Goal: Task Accomplishment & Management: Complete application form

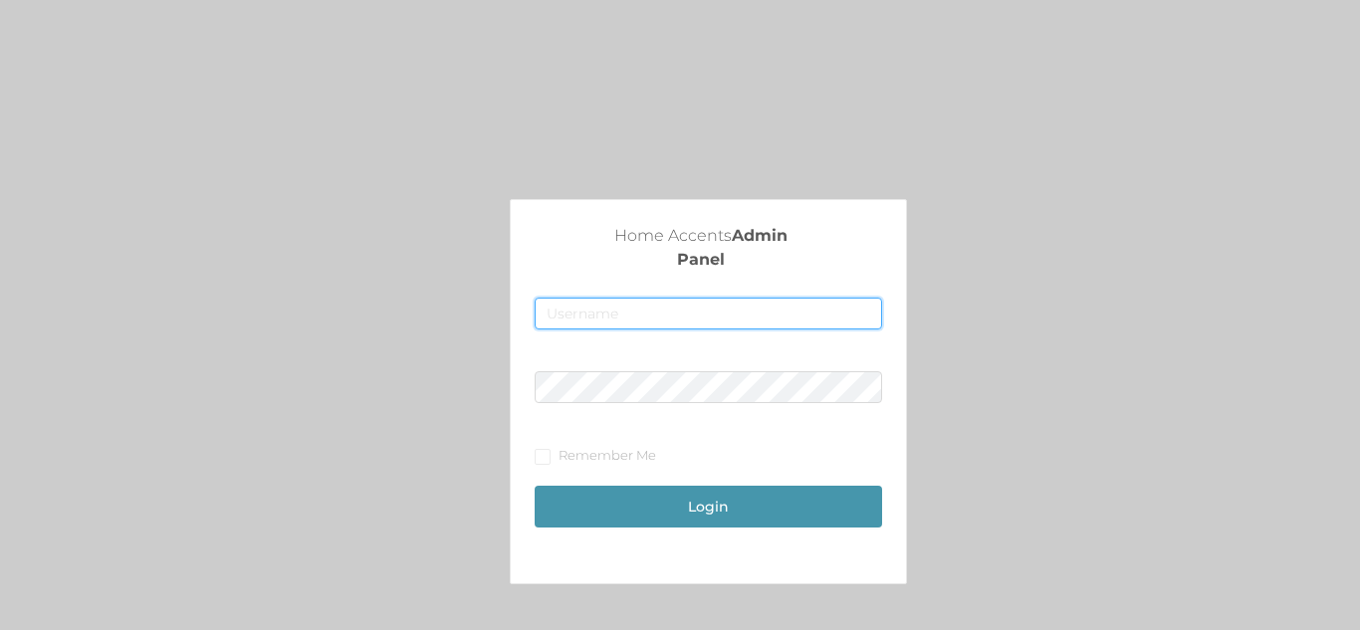
type input "[EMAIL_ADDRESS][DOMAIN_NAME]"
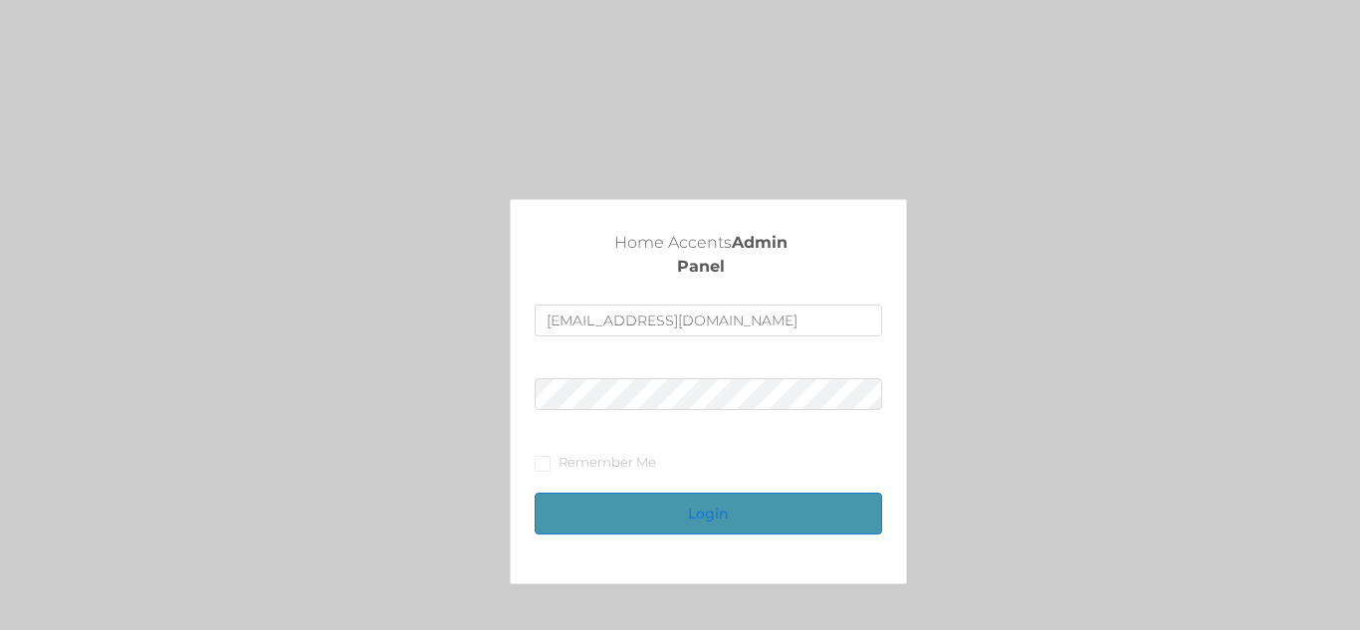
click at [770, 497] on button "Login" at bounding box center [708, 514] width 347 height 42
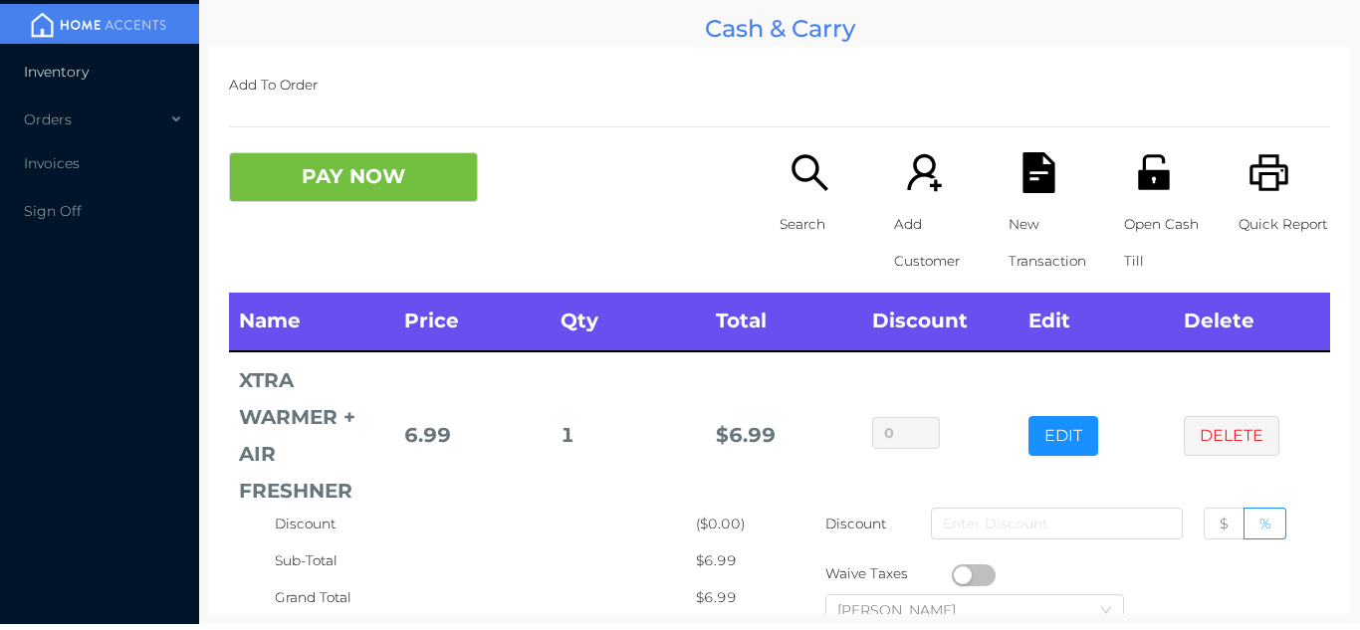
click at [64, 56] on li "Inventory" at bounding box center [99, 72] width 199 height 40
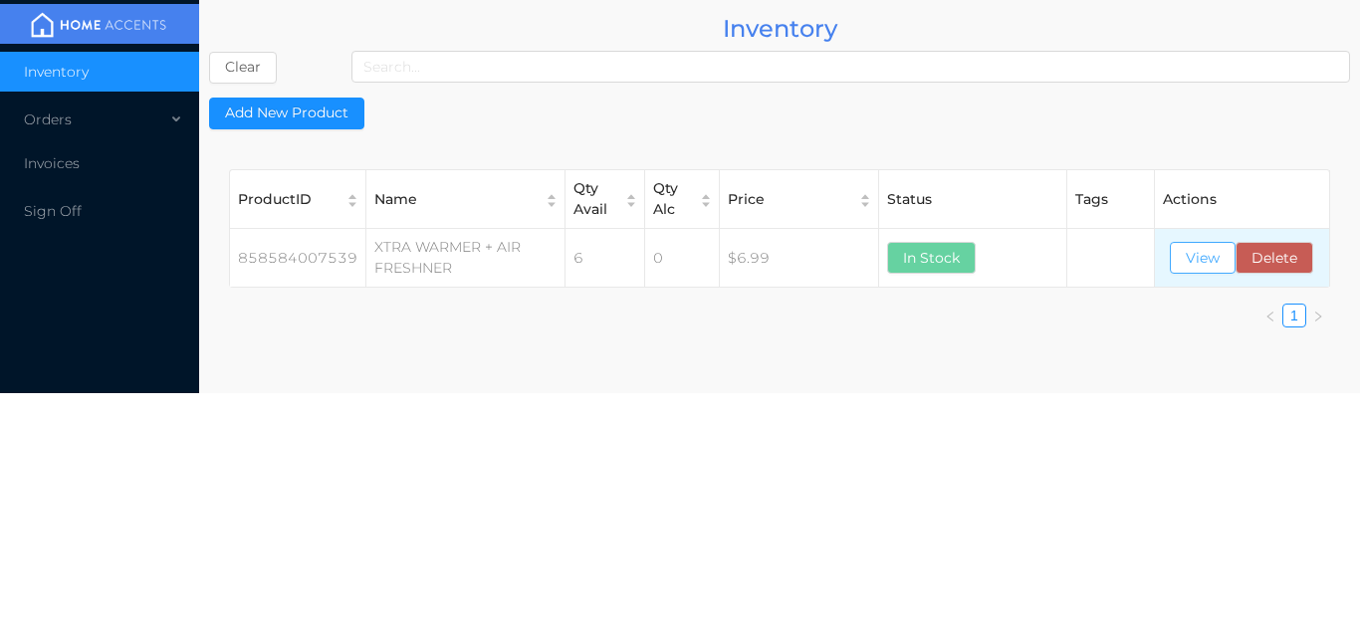
click at [1203, 255] on button "View" at bounding box center [1203, 258] width 66 height 32
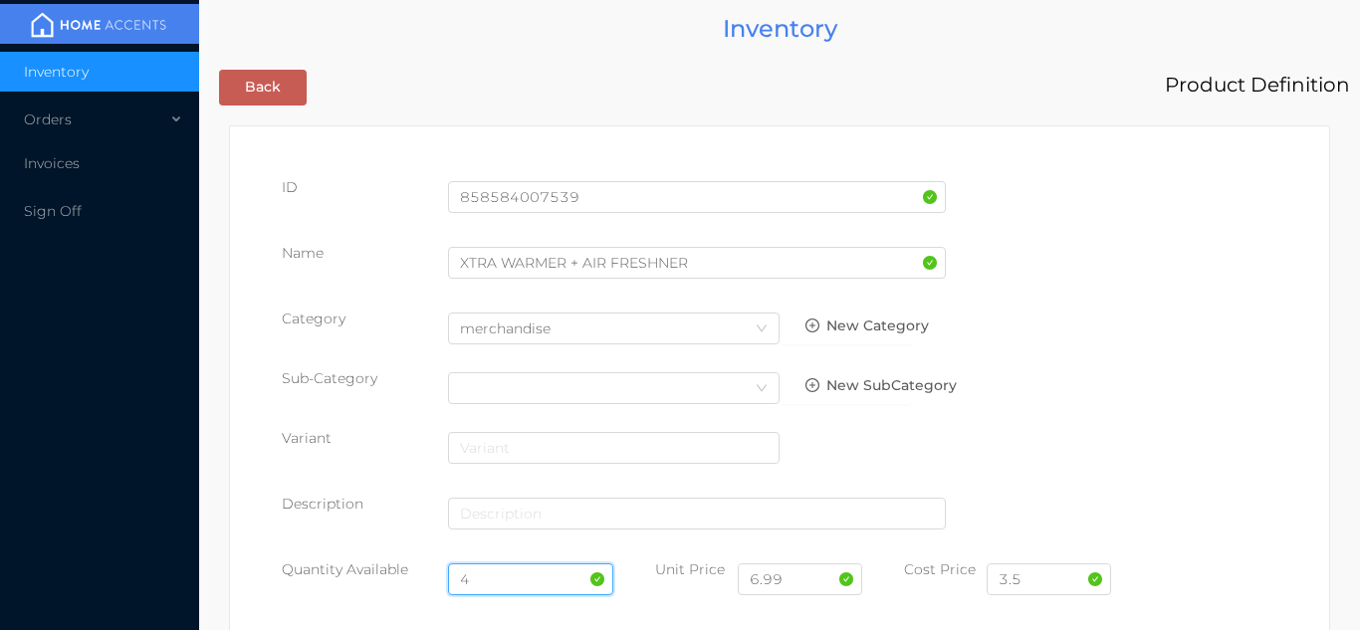
click at [483, 577] on input "4" at bounding box center [531, 580] width 166 height 32
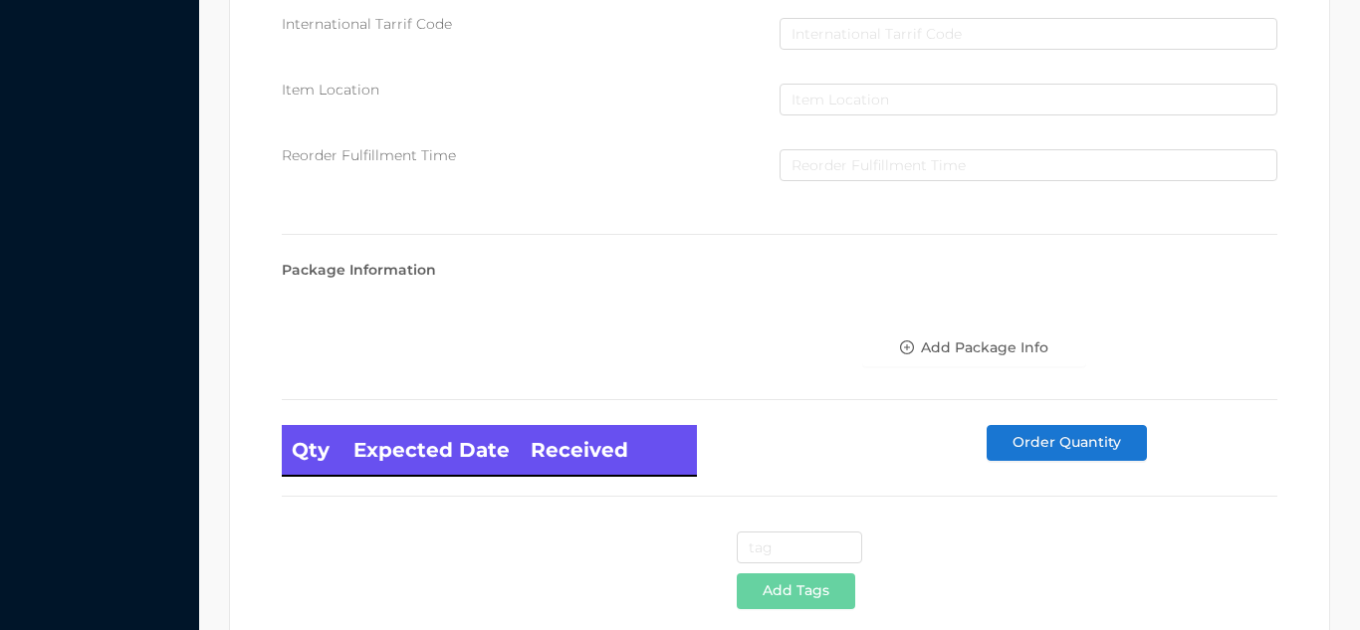
scroll to position [1130, 0]
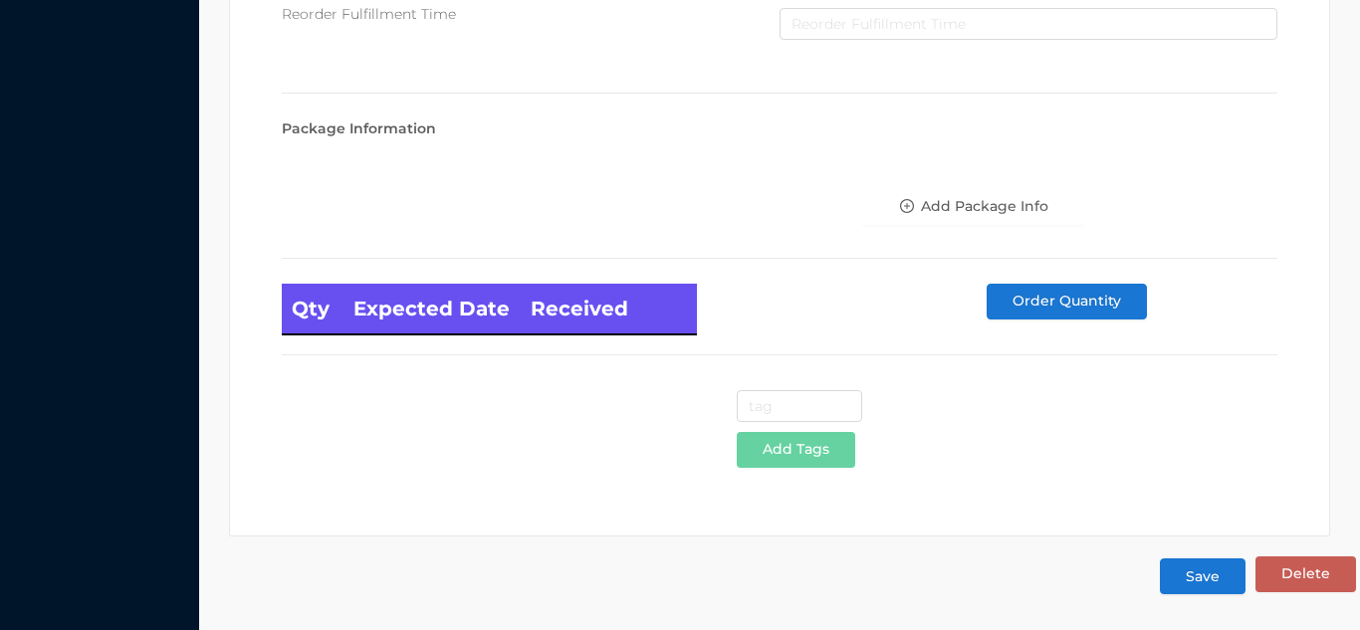
type input "6"
click at [1182, 580] on button "Save" at bounding box center [1203, 577] width 86 height 36
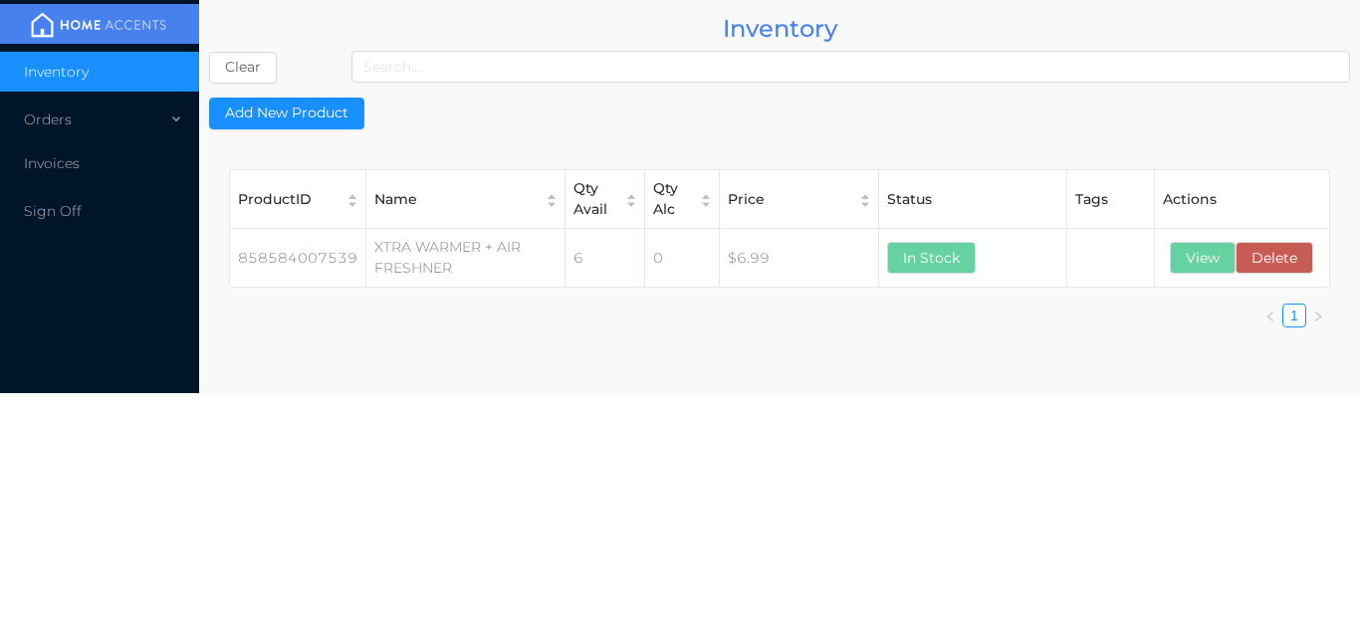
scroll to position [0, 0]
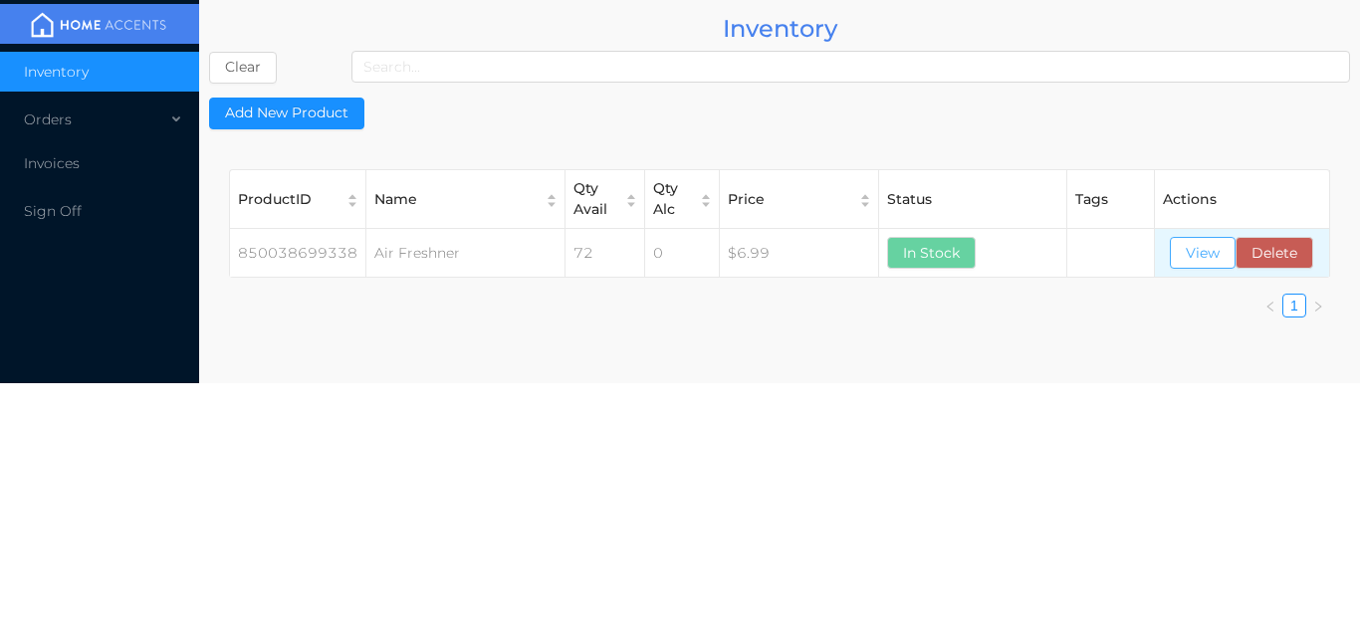
click at [1194, 248] on button "View" at bounding box center [1203, 253] width 66 height 32
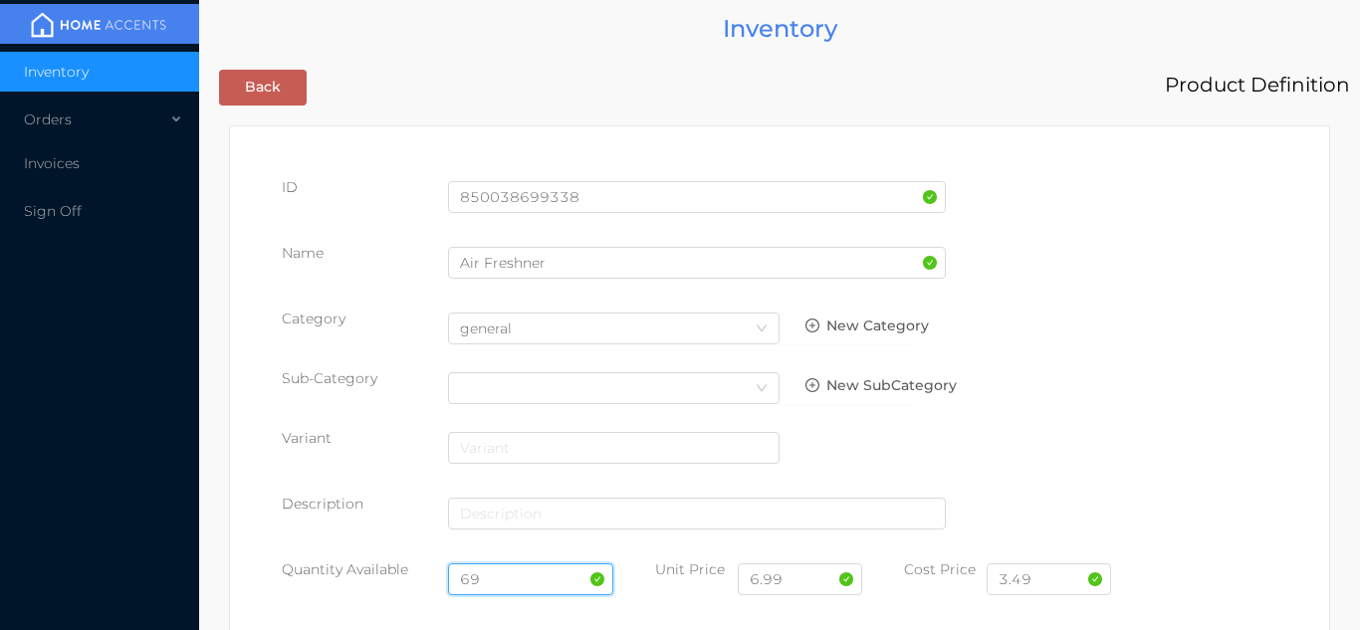
click at [498, 572] on input "69" at bounding box center [531, 580] width 166 height 32
type input "6"
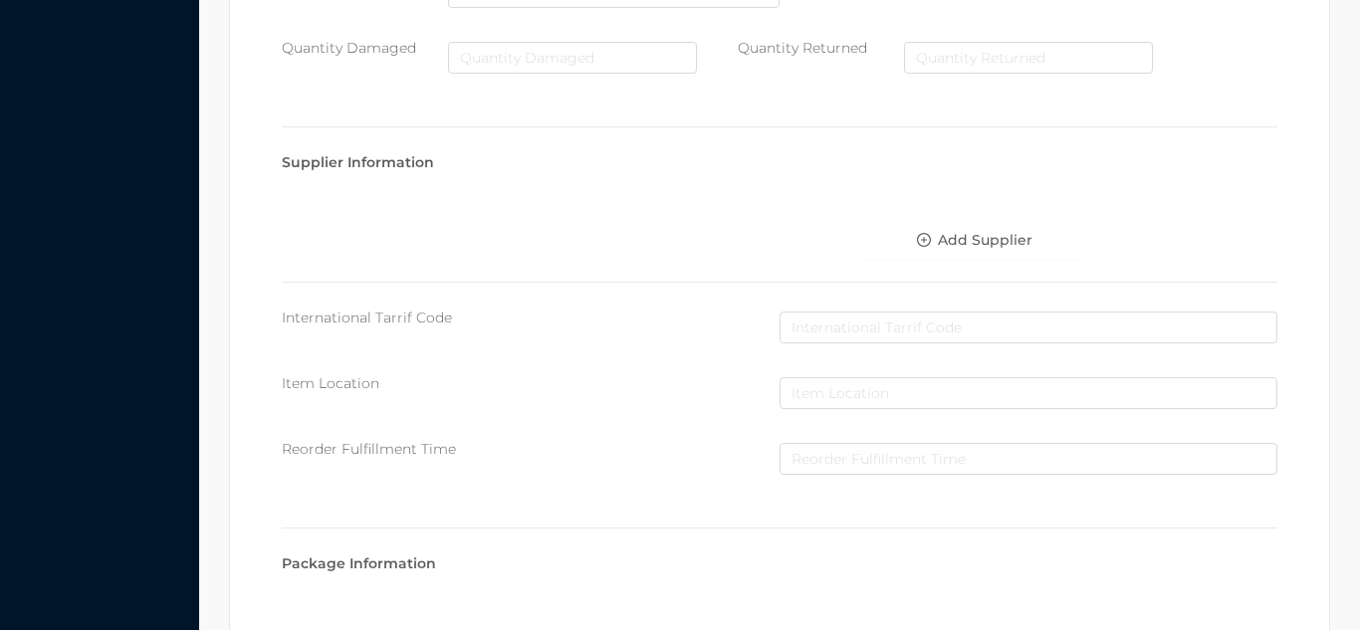
scroll to position [1130, 0]
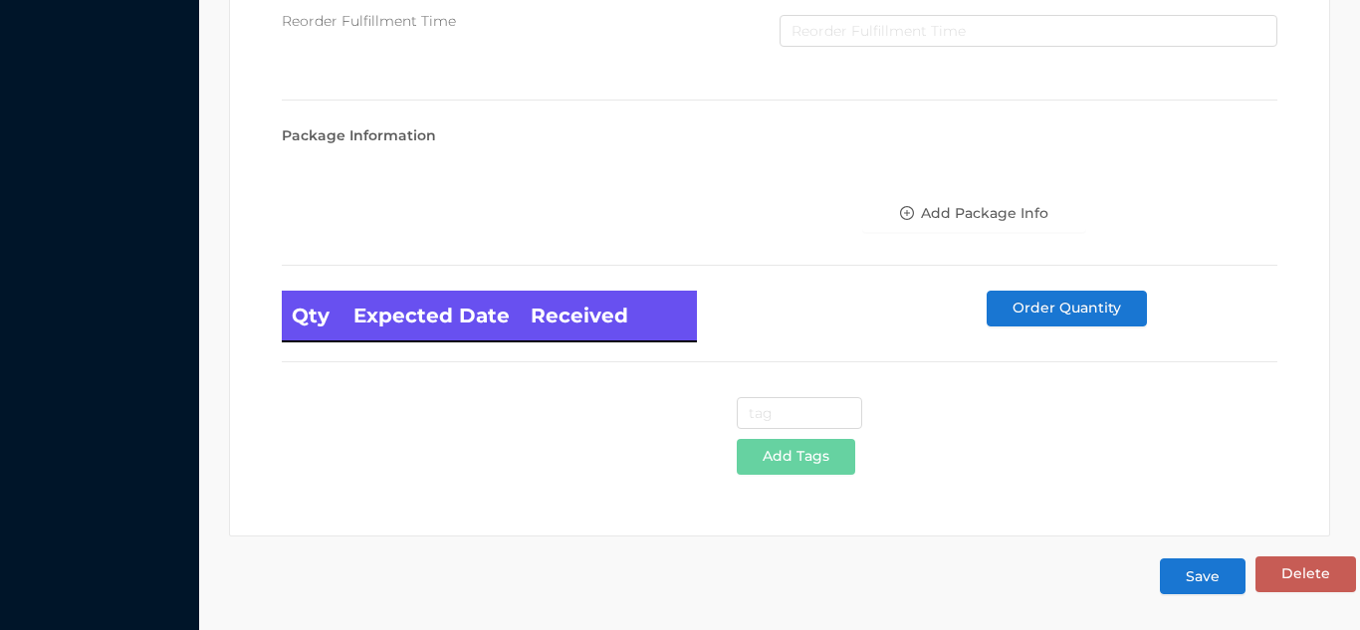
type input "6"
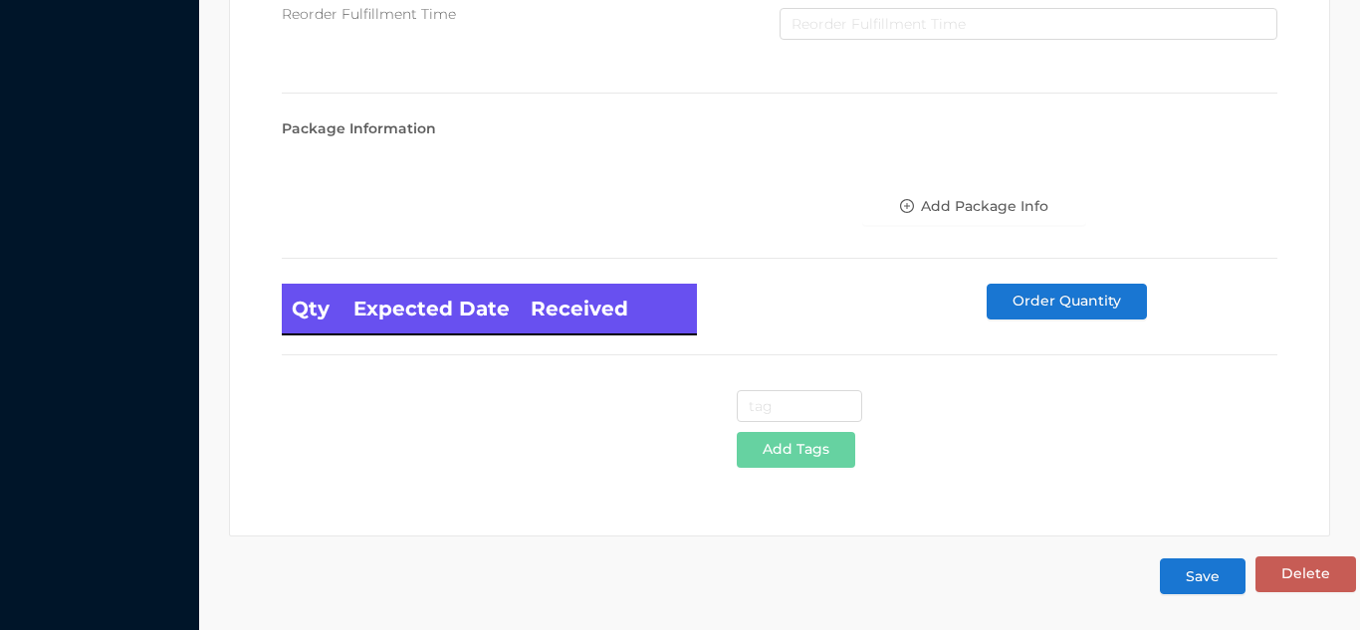
click at [1202, 581] on button "Save" at bounding box center [1203, 577] width 86 height 36
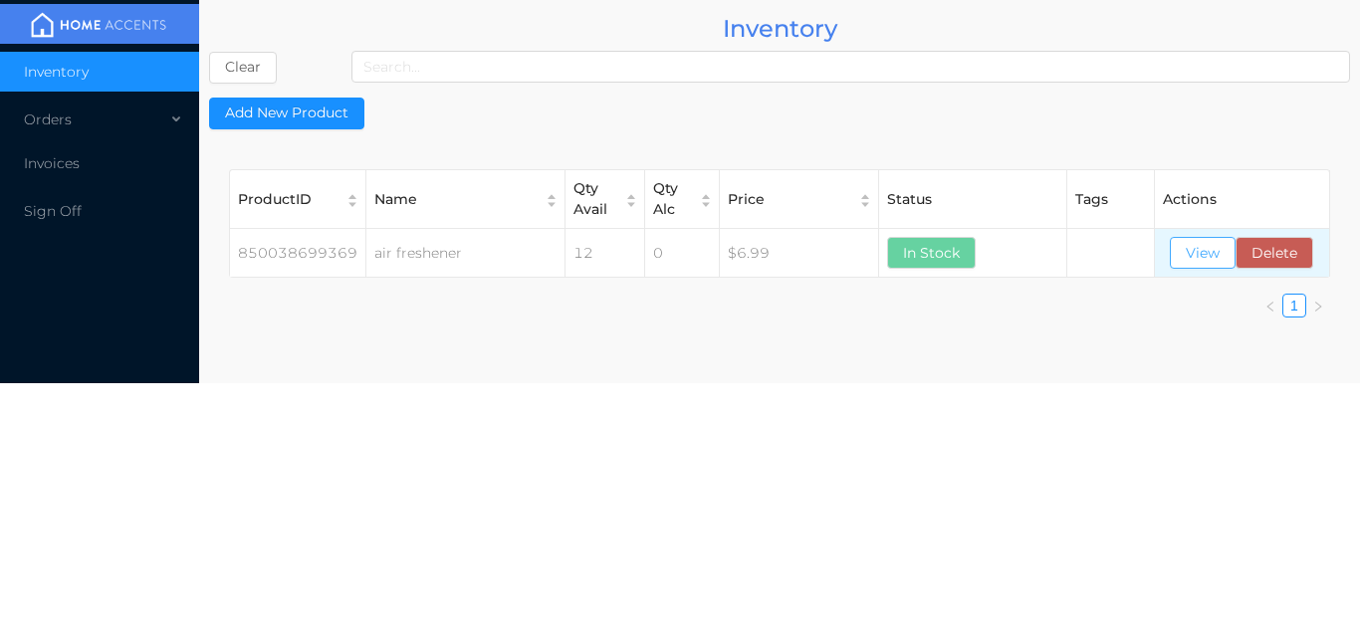
click at [1200, 262] on button "View" at bounding box center [1203, 253] width 66 height 32
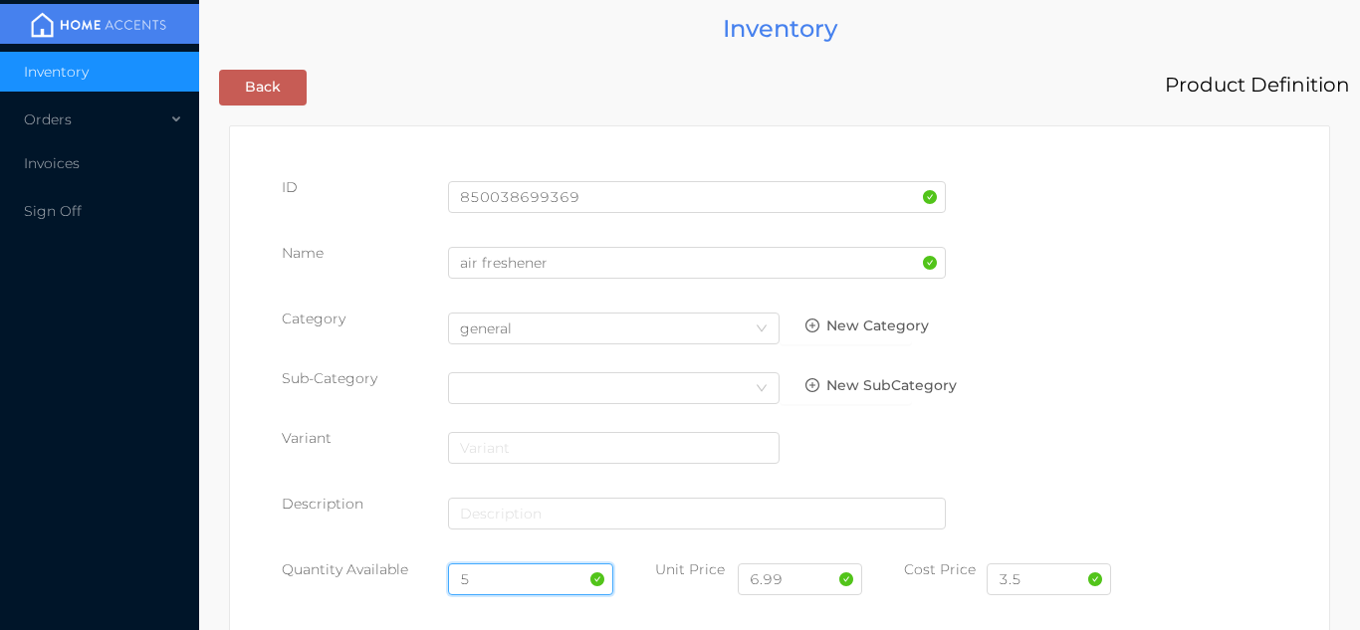
click at [477, 579] on input "5" at bounding box center [531, 580] width 166 height 32
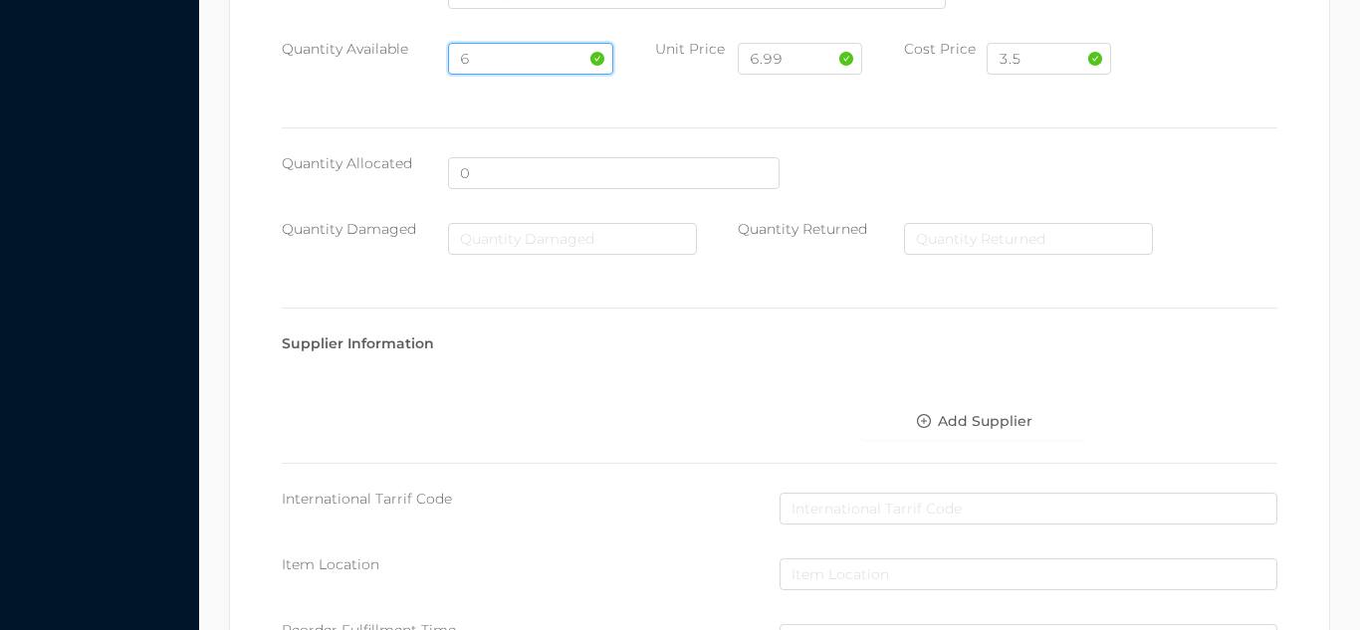
scroll to position [1130, 0]
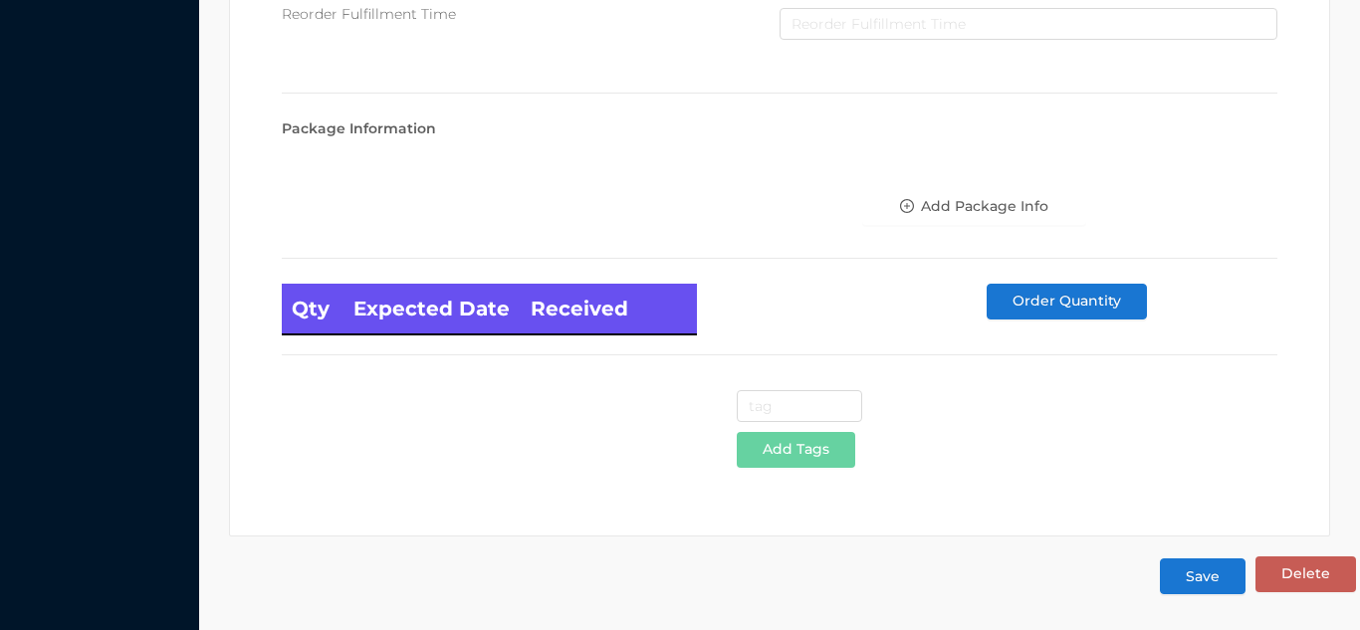
type input "6"
click at [1203, 575] on button "Save" at bounding box center [1203, 577] width 86 height 36
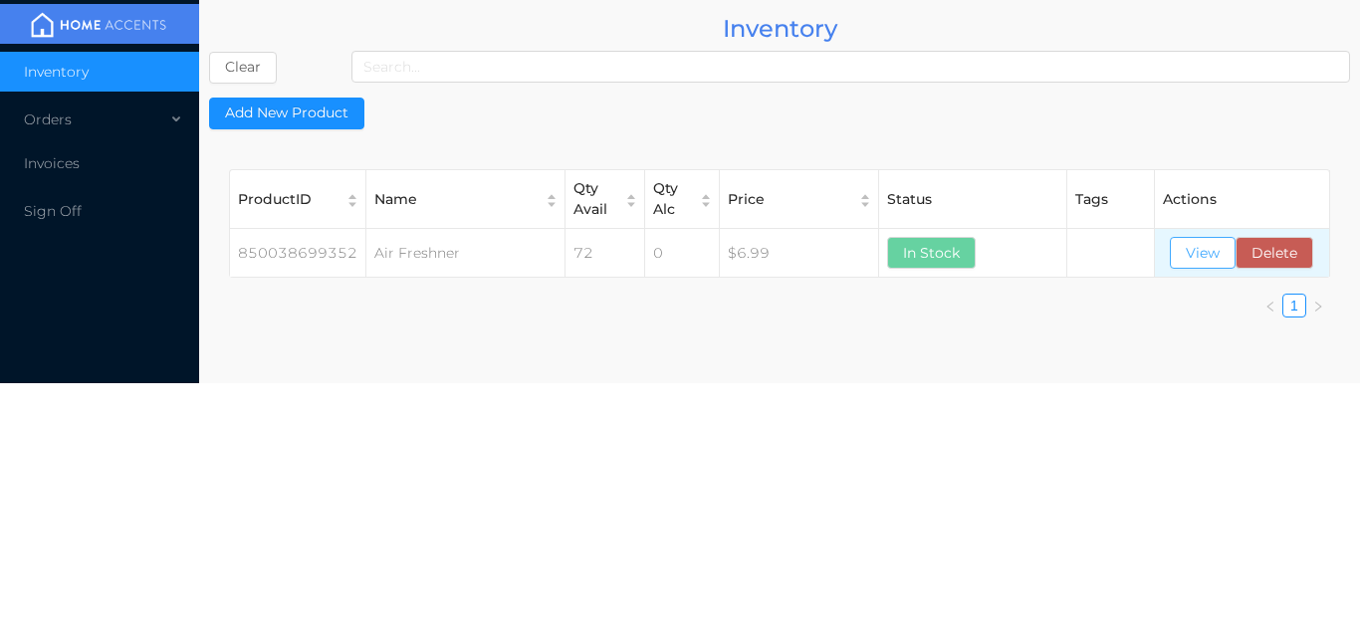
click at [1178, 249] on button "View" at bounding box center [1203, 253] width 66 height 32
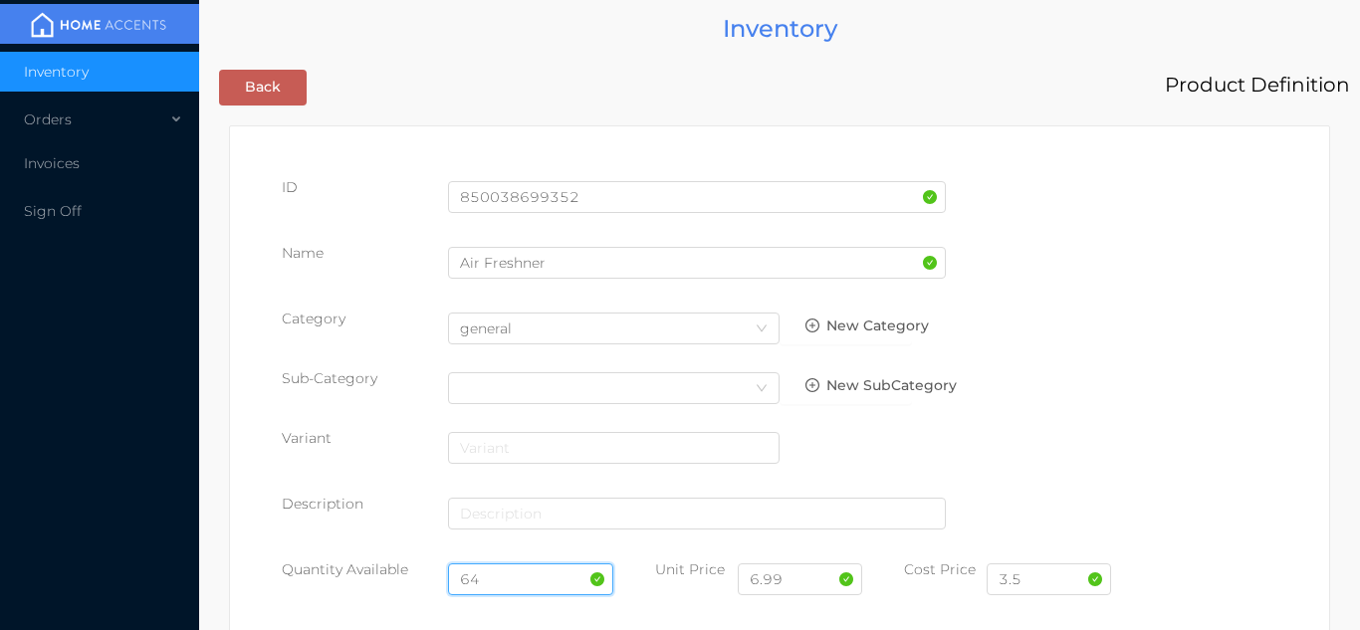
click at [526, 581] on input "64" at bounding box center [531, 580] width 166 height 32
type input "6"
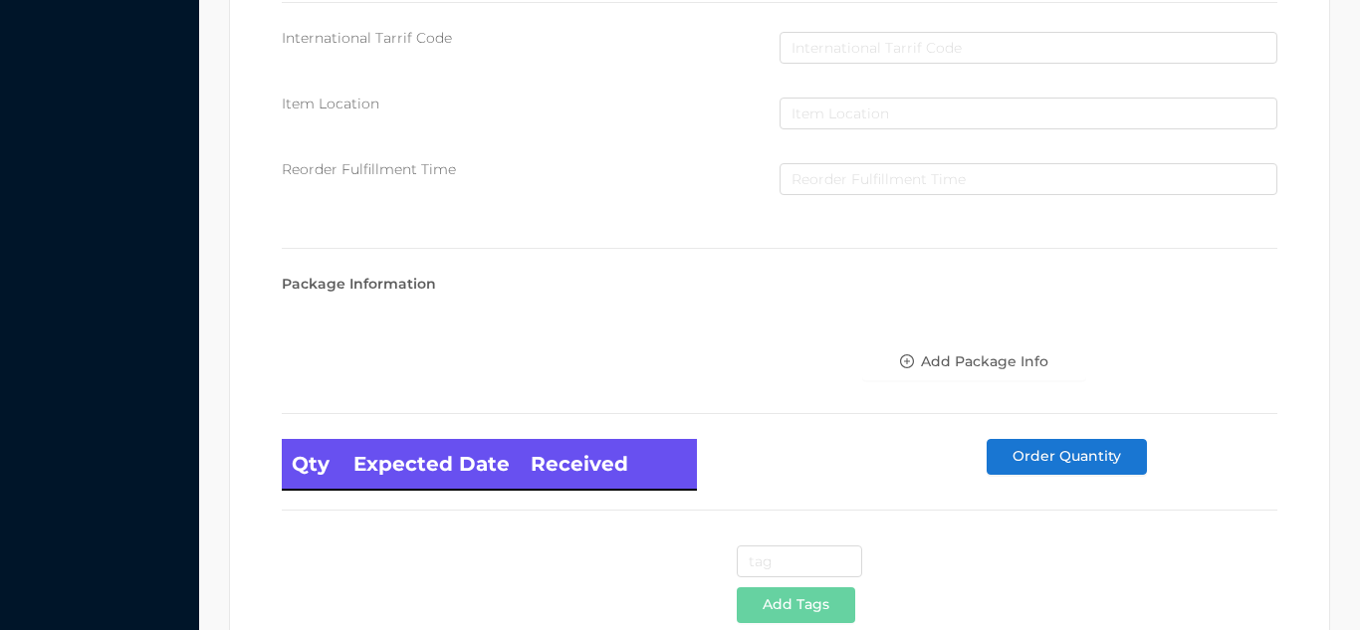
scroll to position [1130, 0]
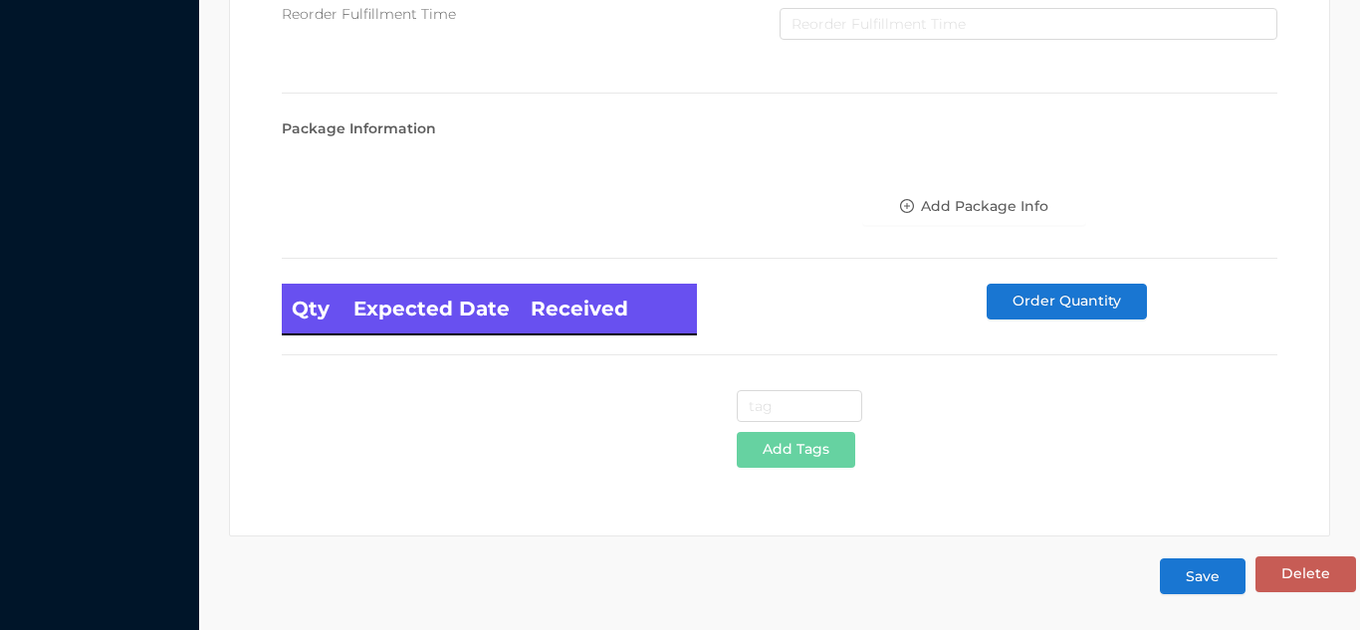
type input "6"
click at [1205, 580] on button "Save" at bounding box center [1203, 577] width 86 height 36
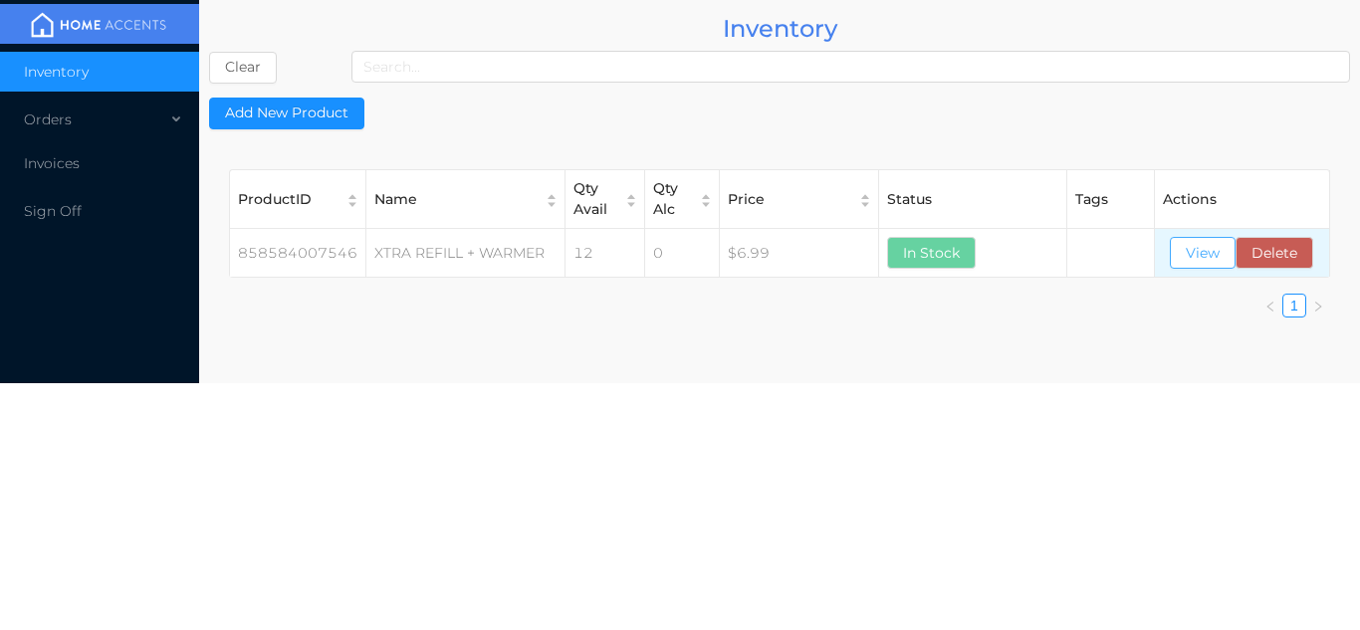
click at [1192, 244] on button "View" at bounding box center [1203, 253] width 66 height 32
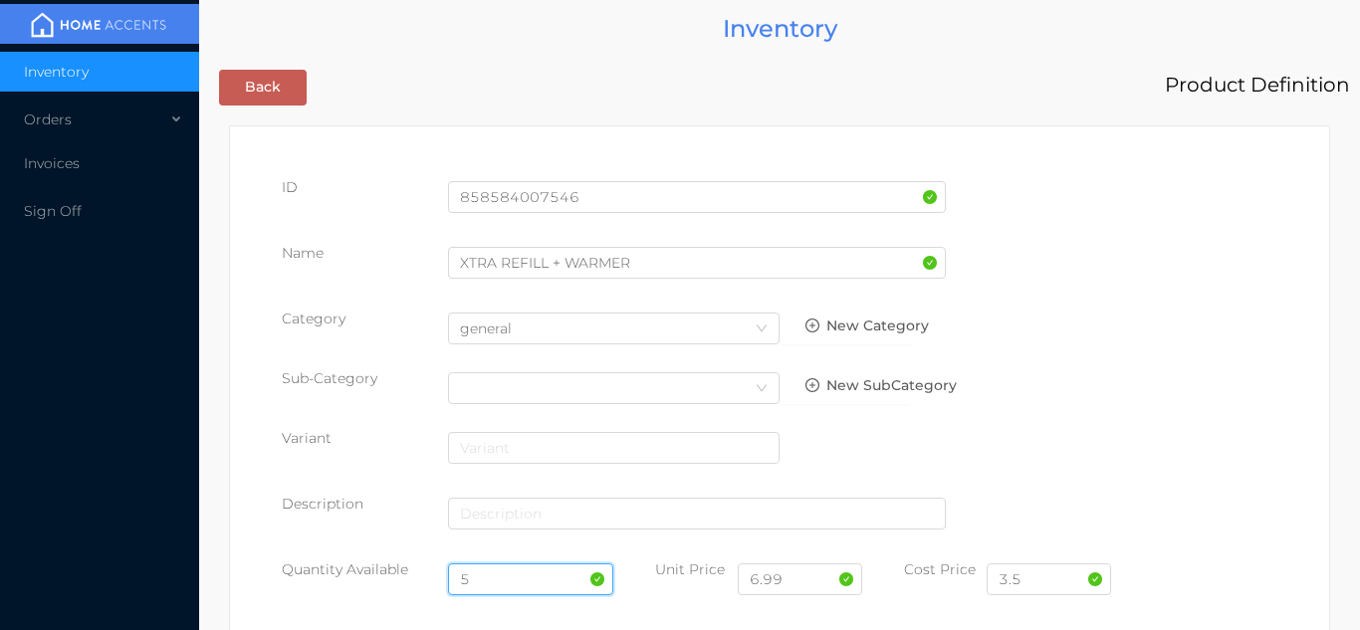
click at [521, 564] on input "5" at bounding box center [531, 580] width 166 height 32
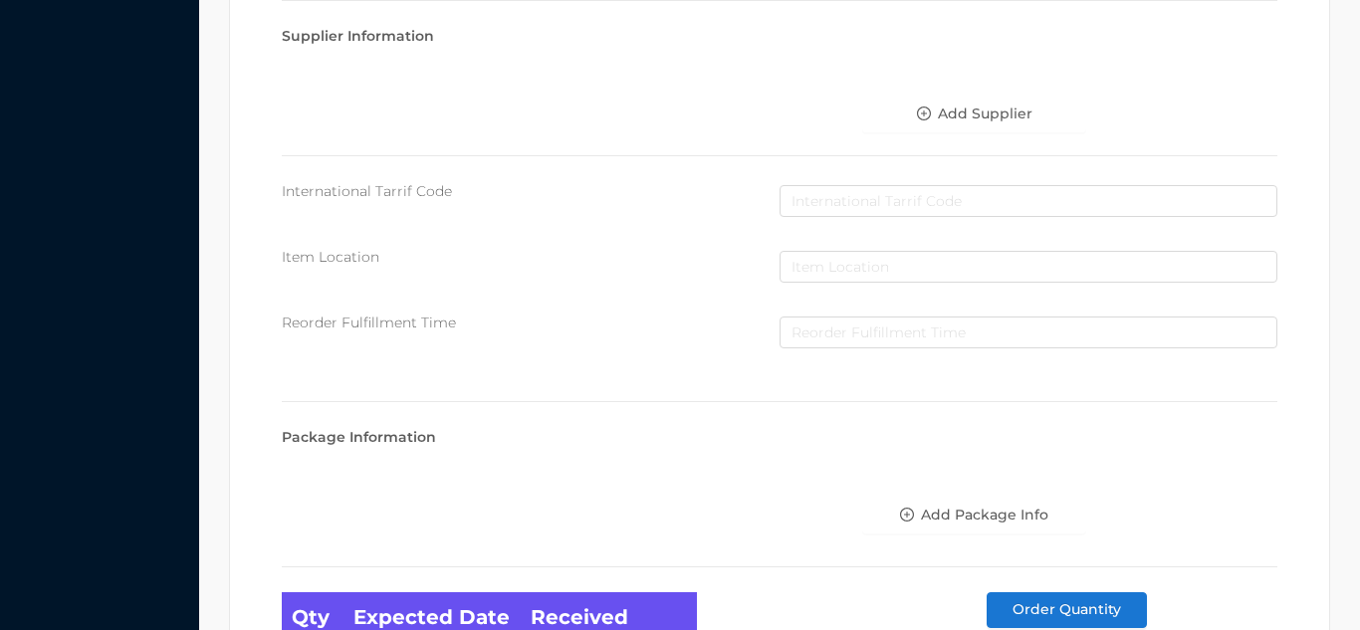
scroll to position [1130, 0]
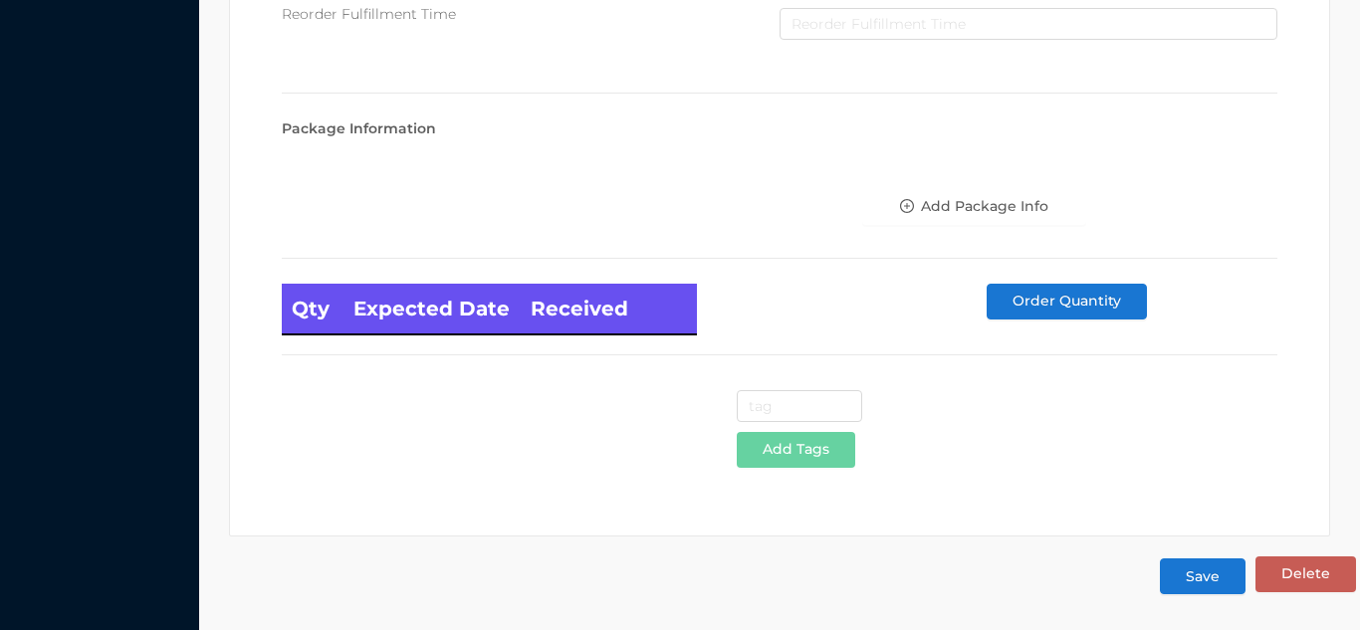
type input "6"
click at [1200, 591] on button "Save" at bounding box center [1203, 577] width 86 height 36
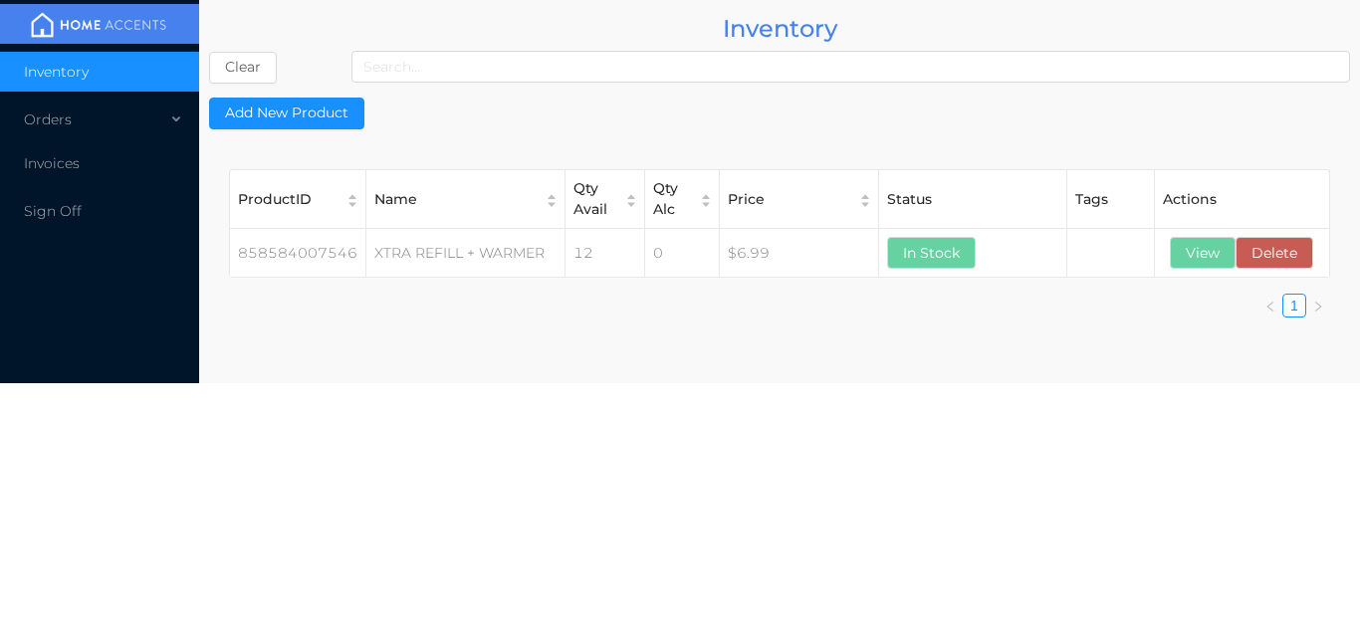
scroll to position [0, 0]
click at [1196, 261] on button "View" at bounding box center [1203, 253] width 66 height 32
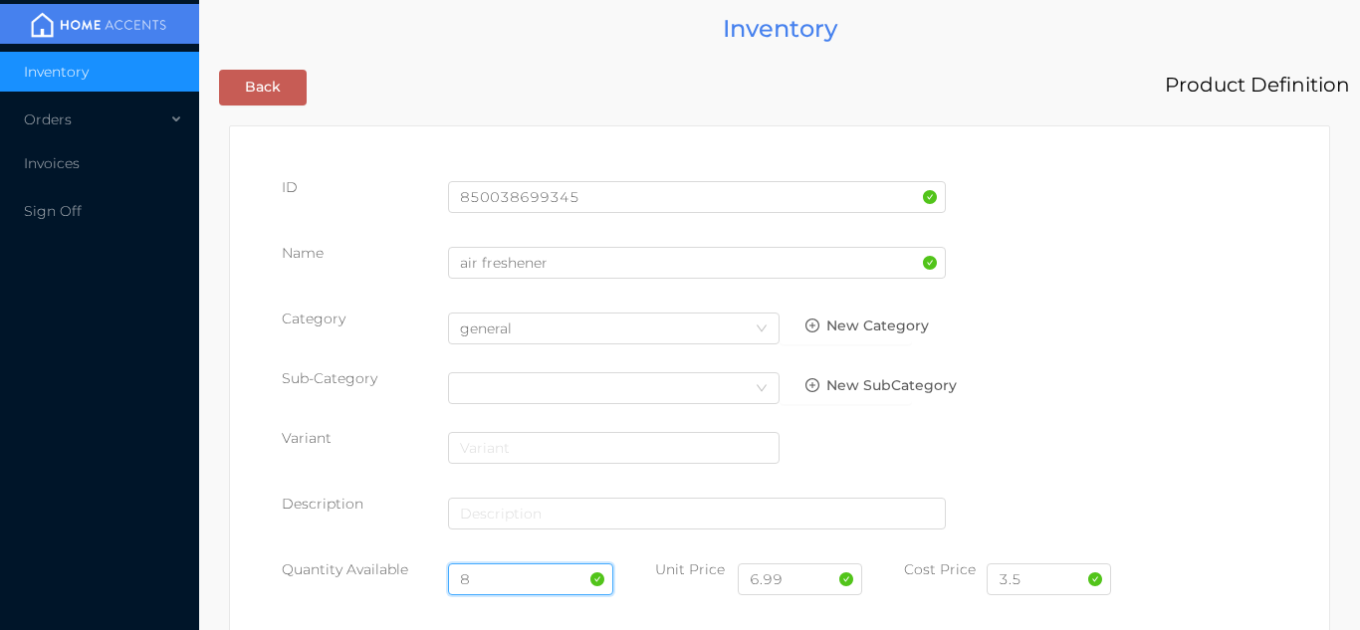
click at [501, 569] on input "8" at bounding box center [531, 580] width 166 height 32
type input "6"
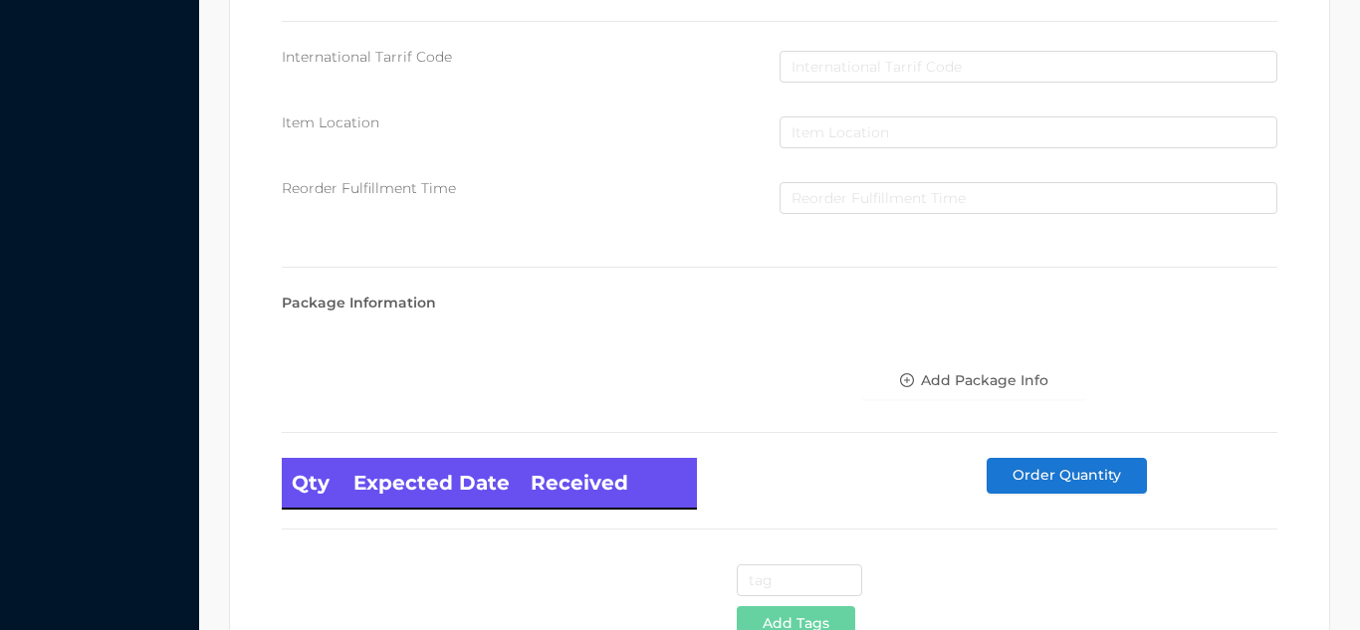
scroll to position [1130, 0]
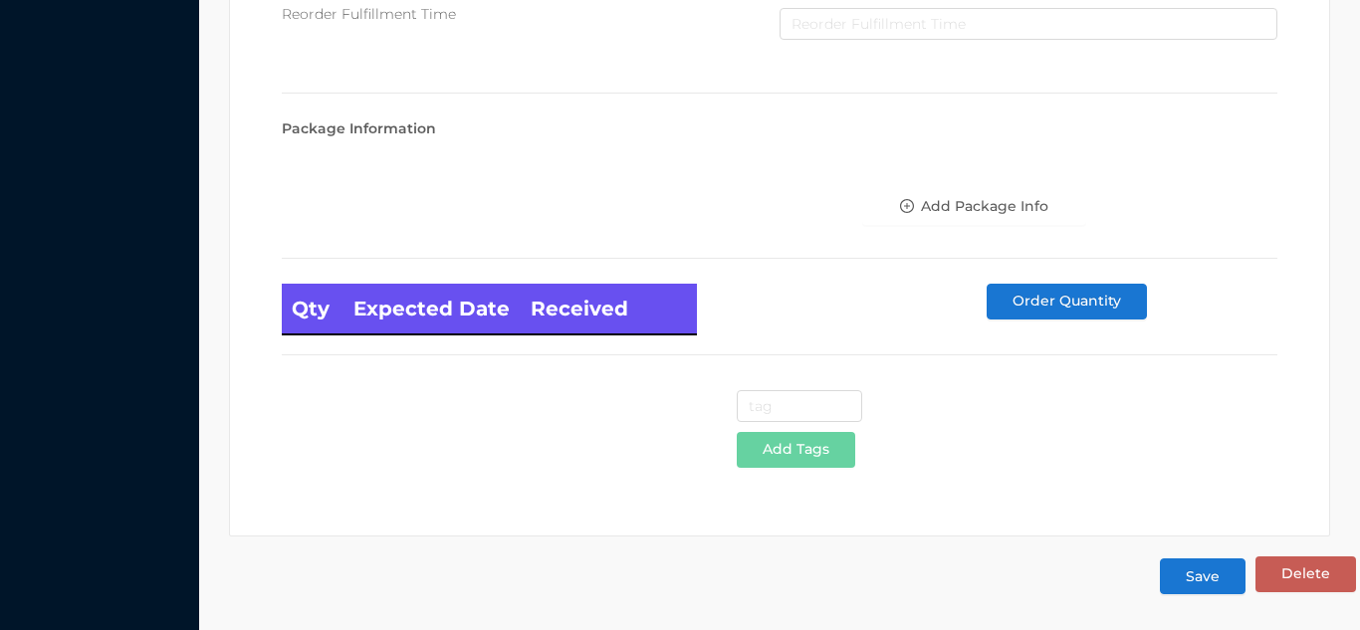
click at [1191, 586] on button "Save" at bounding box center [1203, 577] width 86 height 36
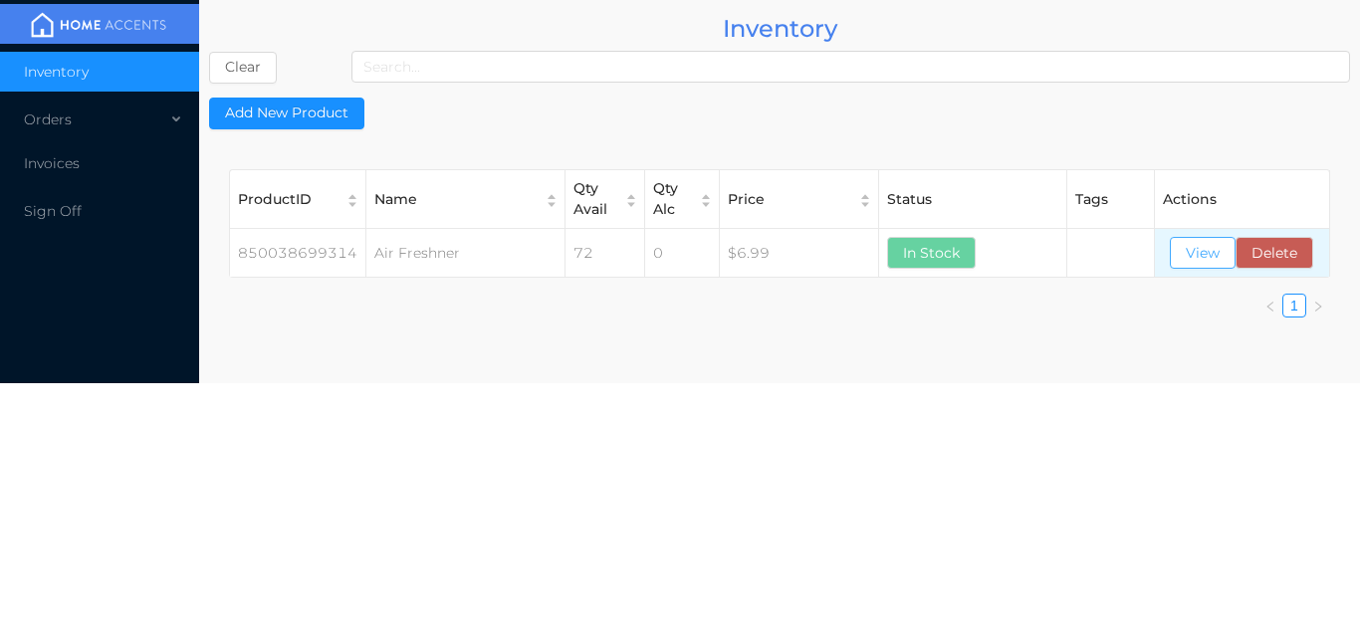
click at [1212, 240] on button "View" at bounding box center [1203, 253] width 66 height 32
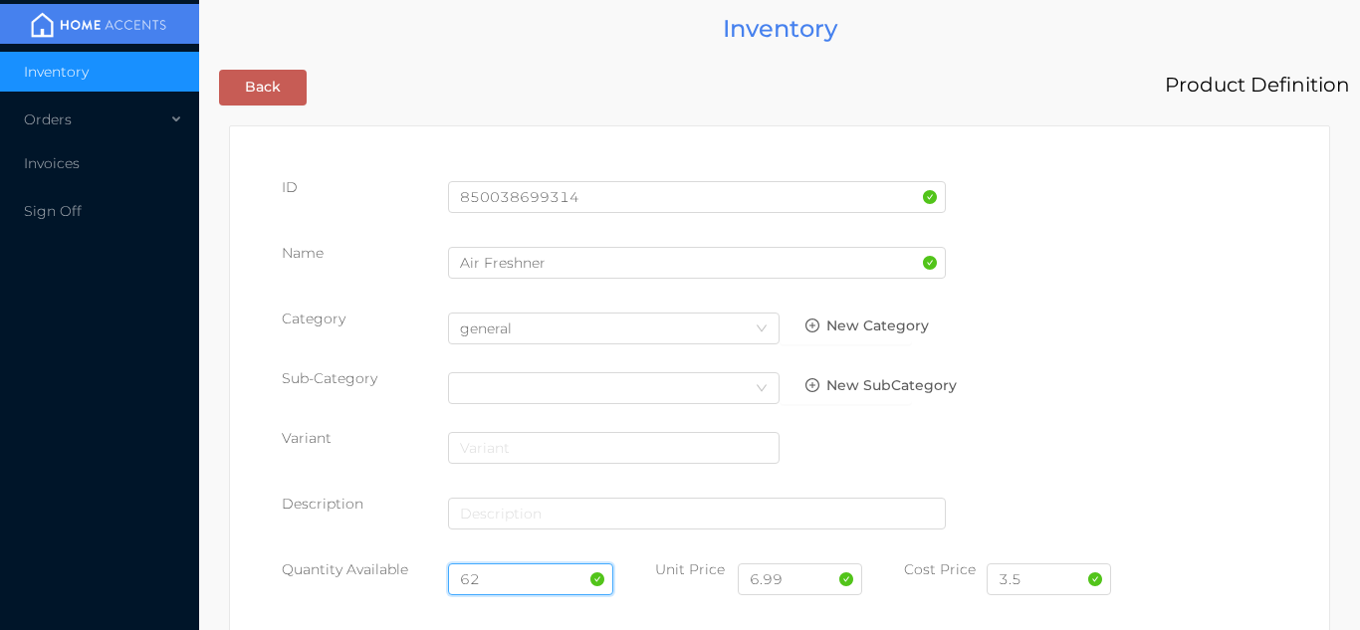
click at [526, 574] on input "62" at bounding box center [531, 580] width 166 height 32
type input "6"
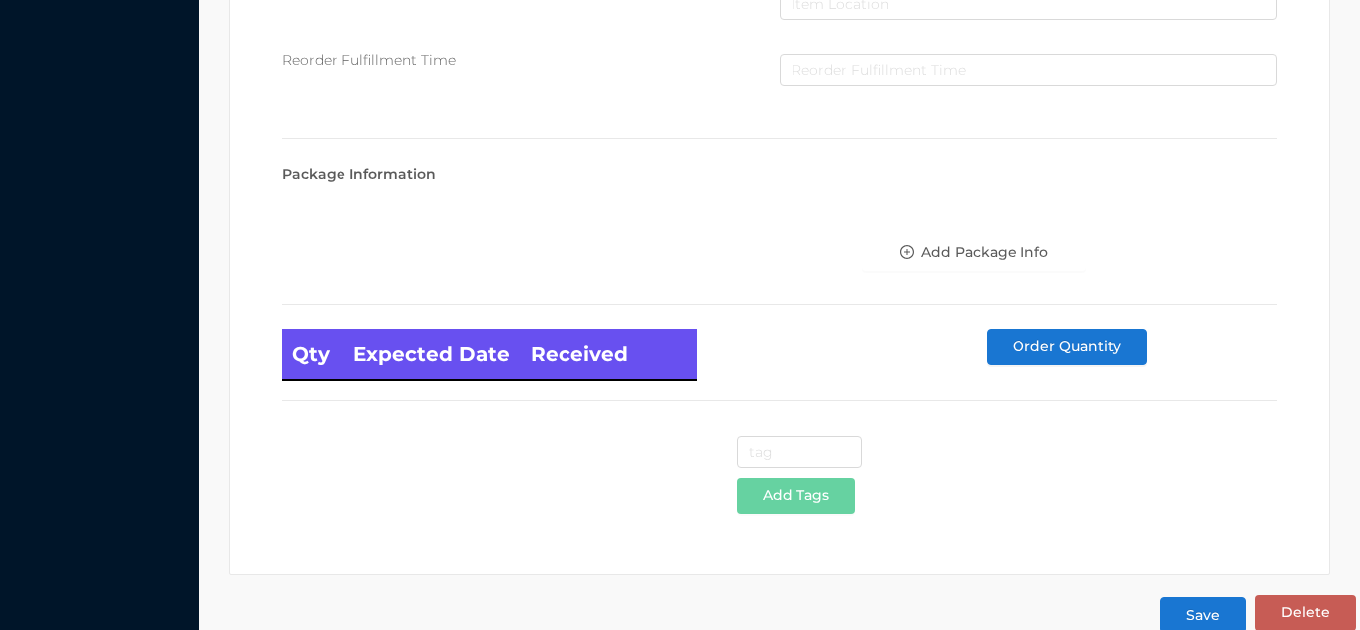
scroll to position [1130, 0]
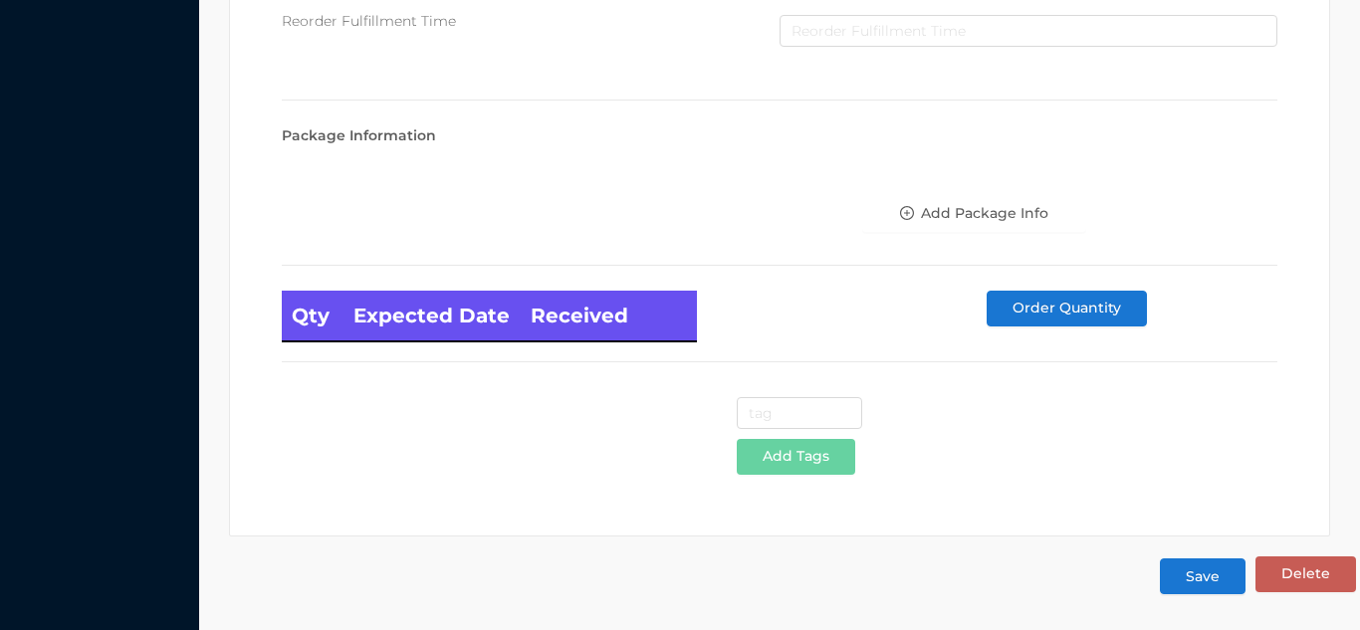
type input "6"
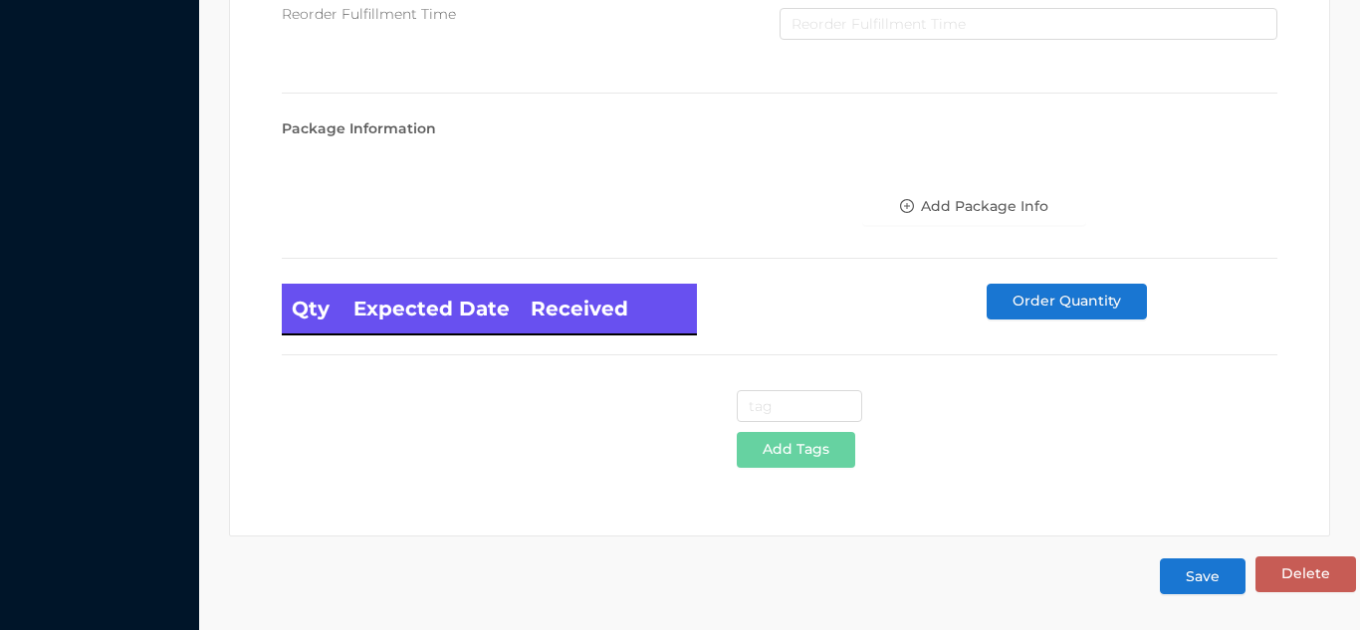
click at [1201, 580] on button "Save" at bounding box center [1203, 577] width 86 height 36
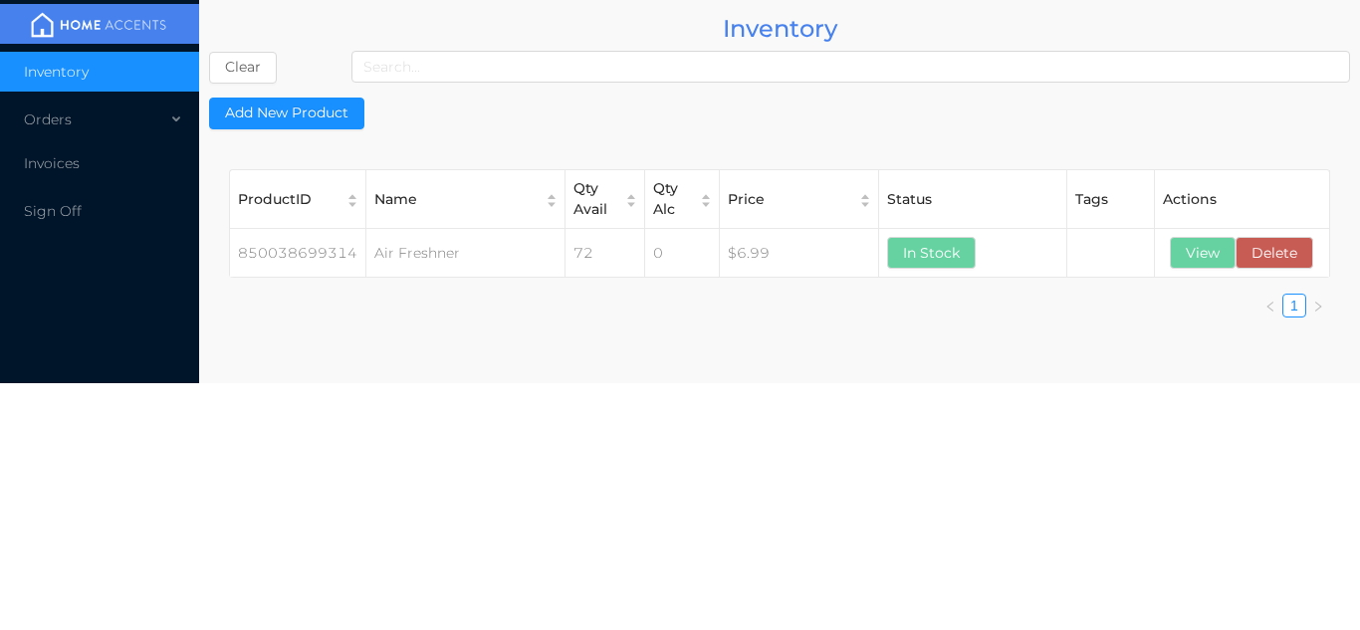
scroll to position [0, 0]
click at [1212, 264] on button "View" at bounding box center [1203, 253] width 66 height 32
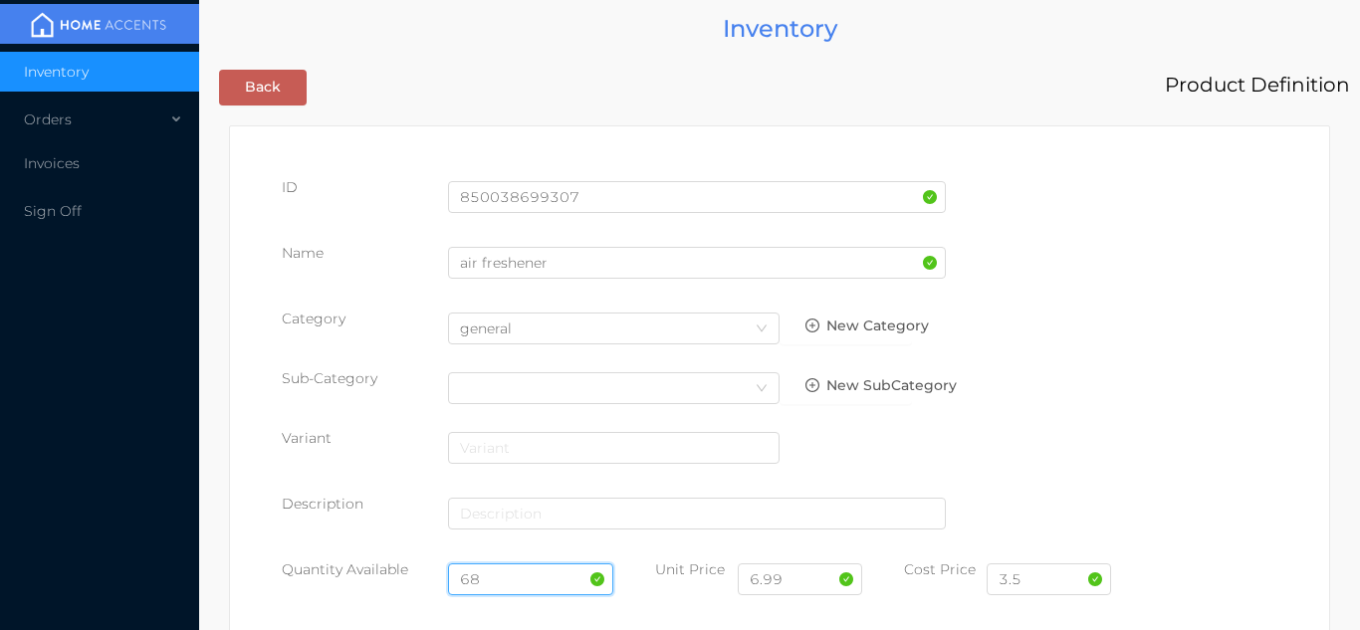
click at [501, 576] on input "68" at bounding box center [531, 580] width 166 height 32
type input "6"
type input "4"
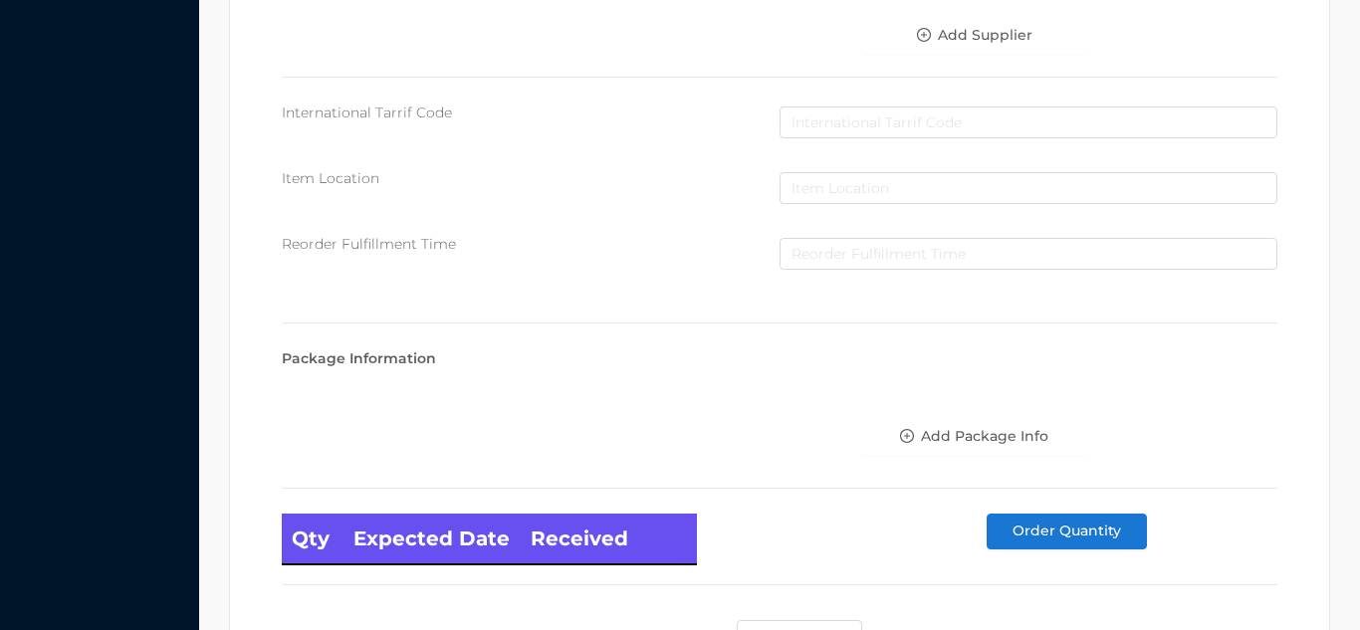
scroll to position [1130, 0]
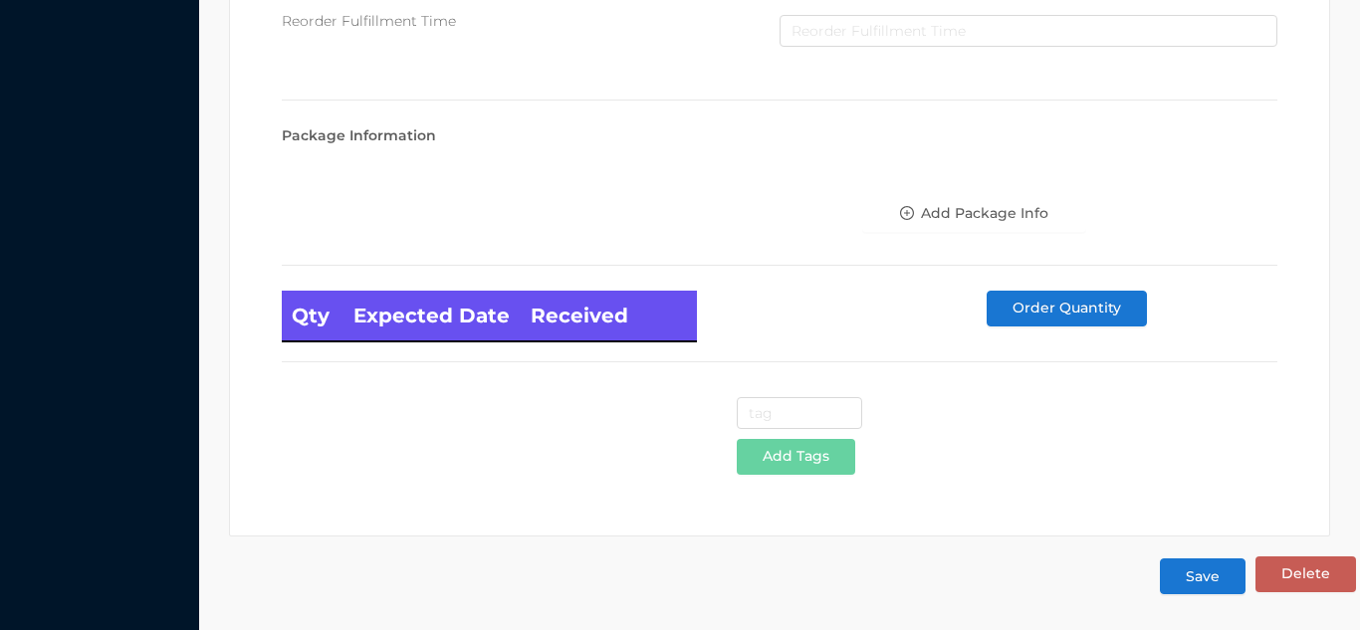
type input "6"
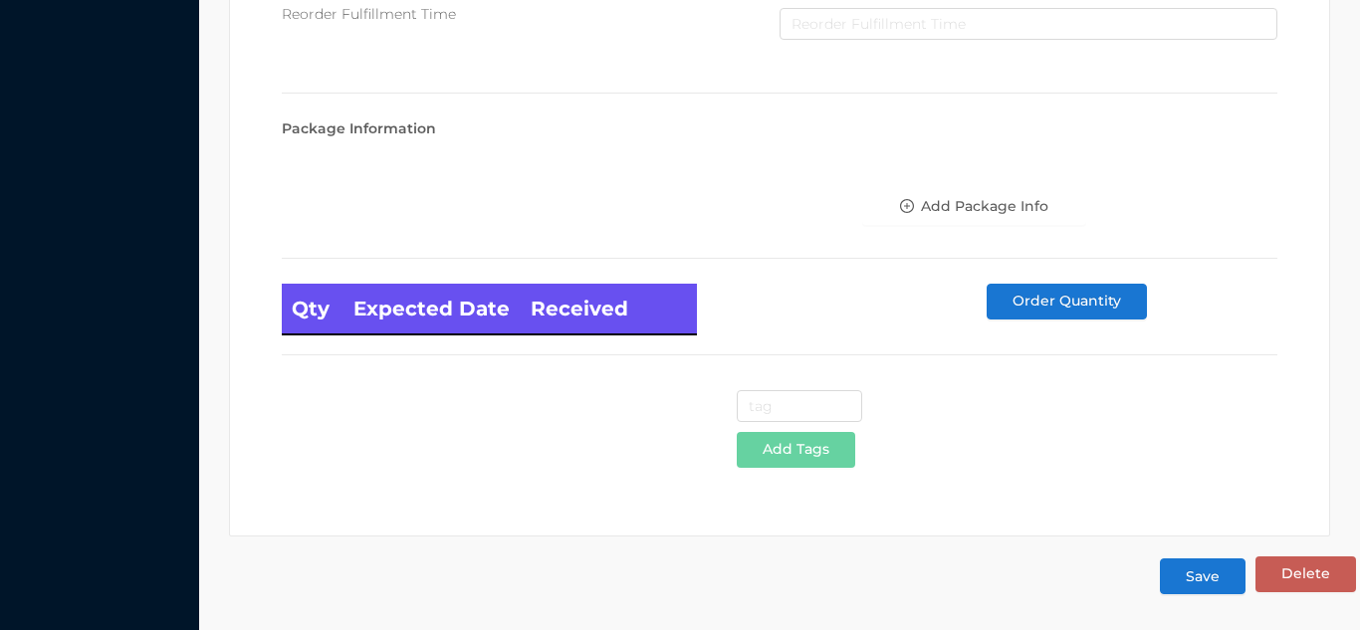
click at [1198, 587] on button "Save" at bounding box center [1203, 577] width 86 height 36
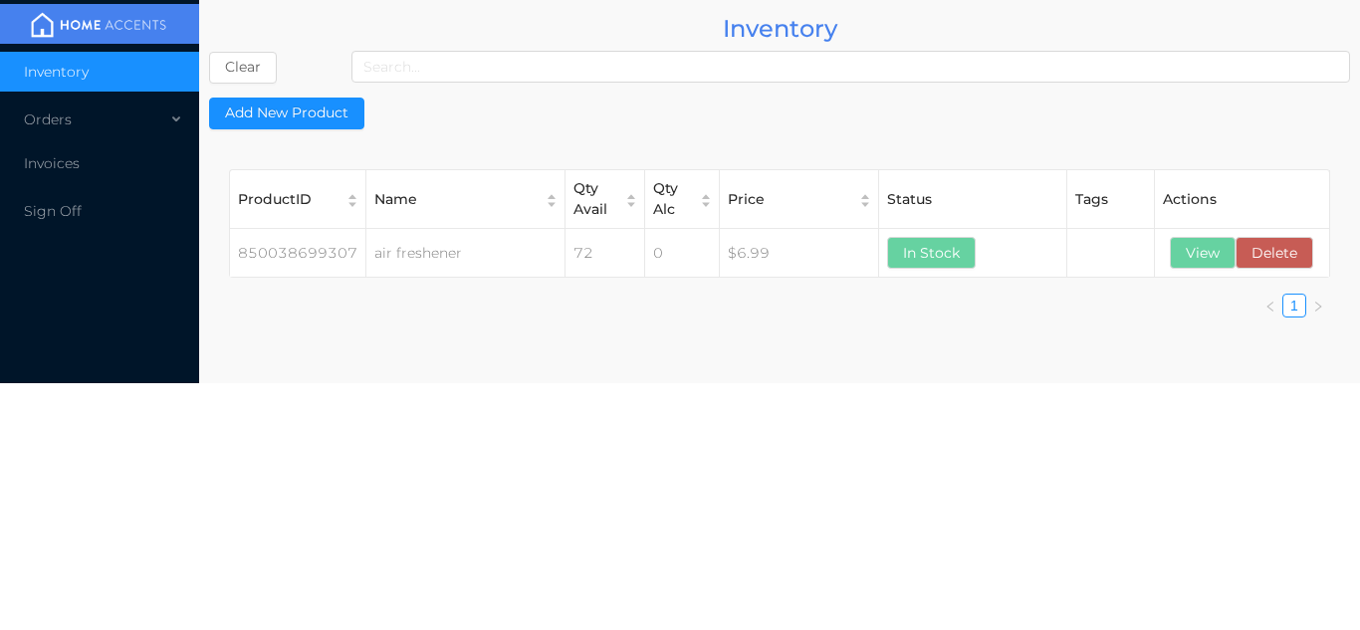
scroll to position [0, 0]
click at [1198, 251] on button "View" at bounding box center [1203, 253] width 66 height 32
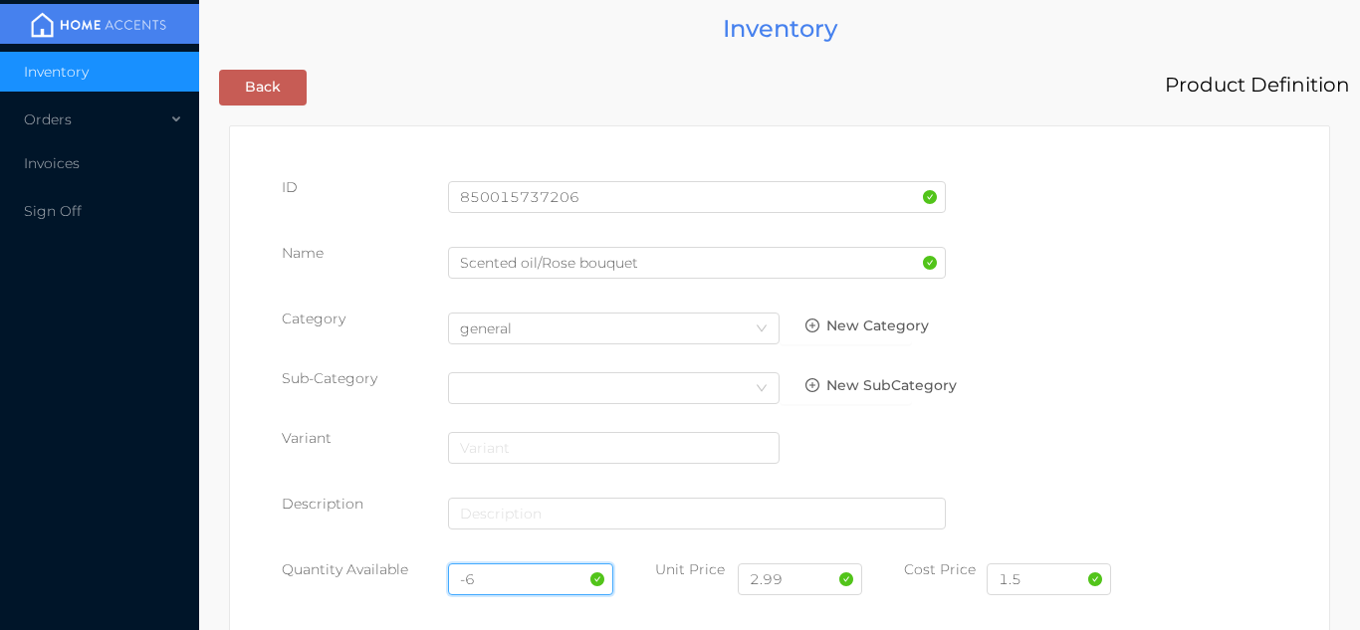
click at [481, 578] on input "-6" at bounding box center [531, 580] width 166 height 32
type input "-"
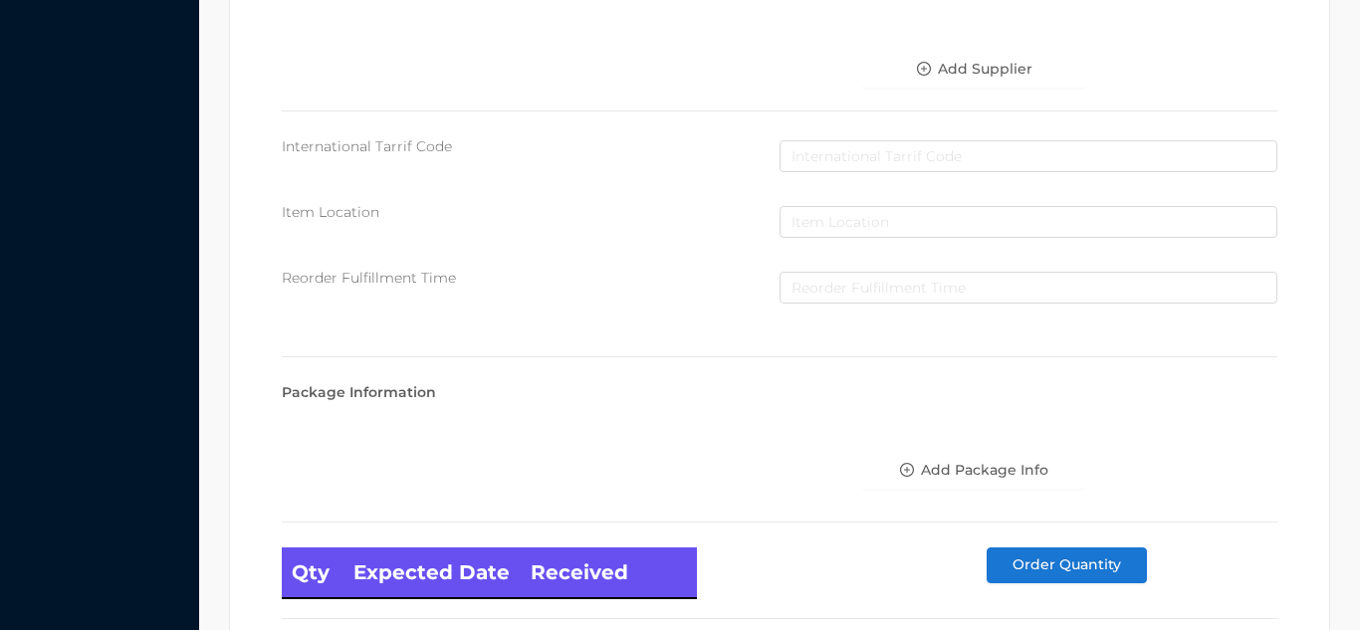
scroll to position [1130, 0]
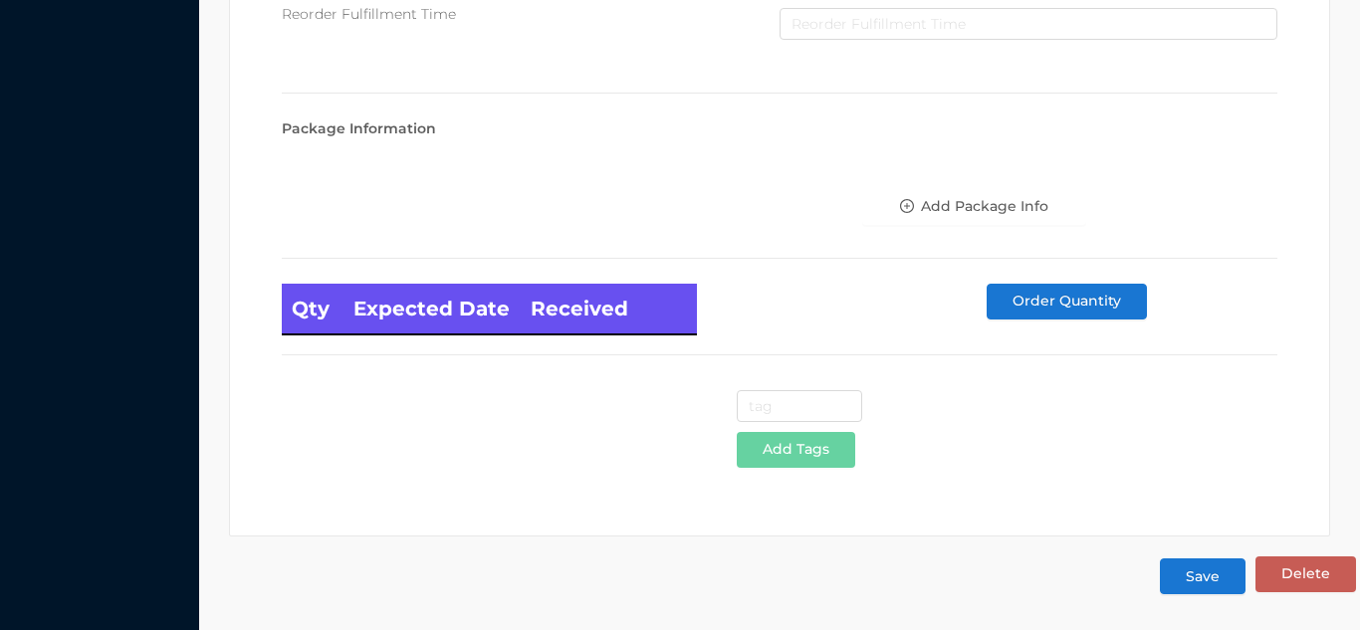
type input "12"
click at [1210, 586] on button "Save" at bounding box center [1203, 577] width 86 height 36
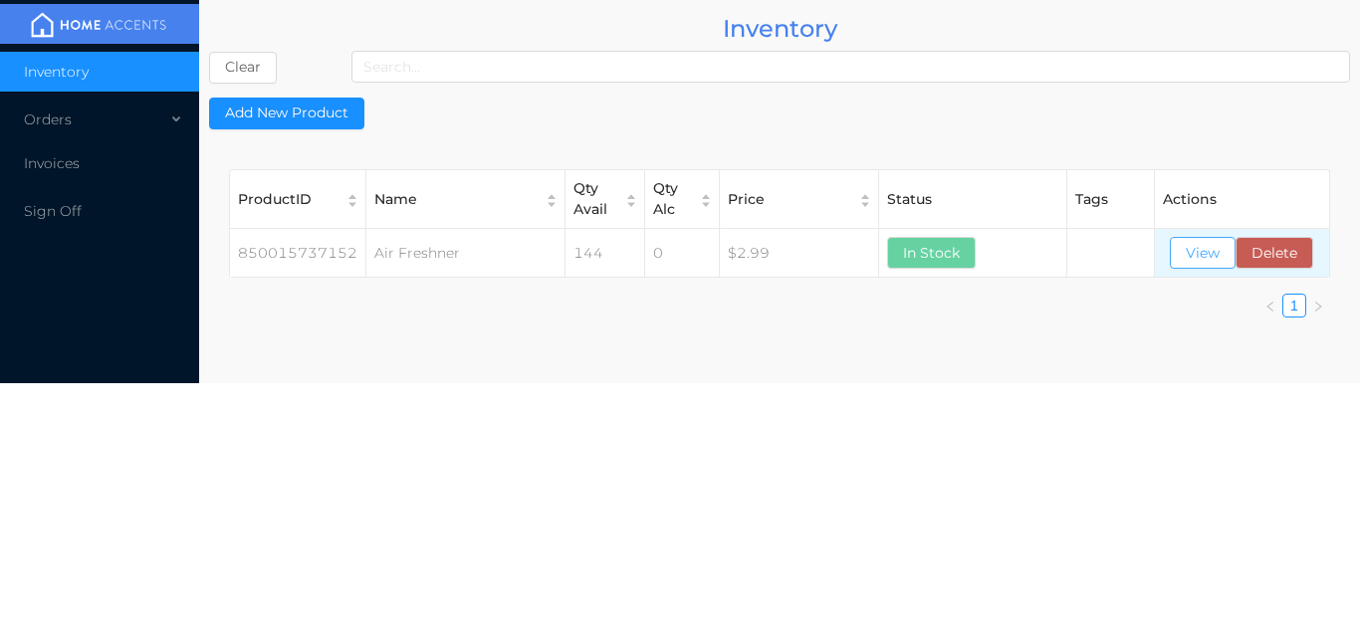
click at [1178, 251] on button "View" at bounding box center [1203, 253] width 66 height 32
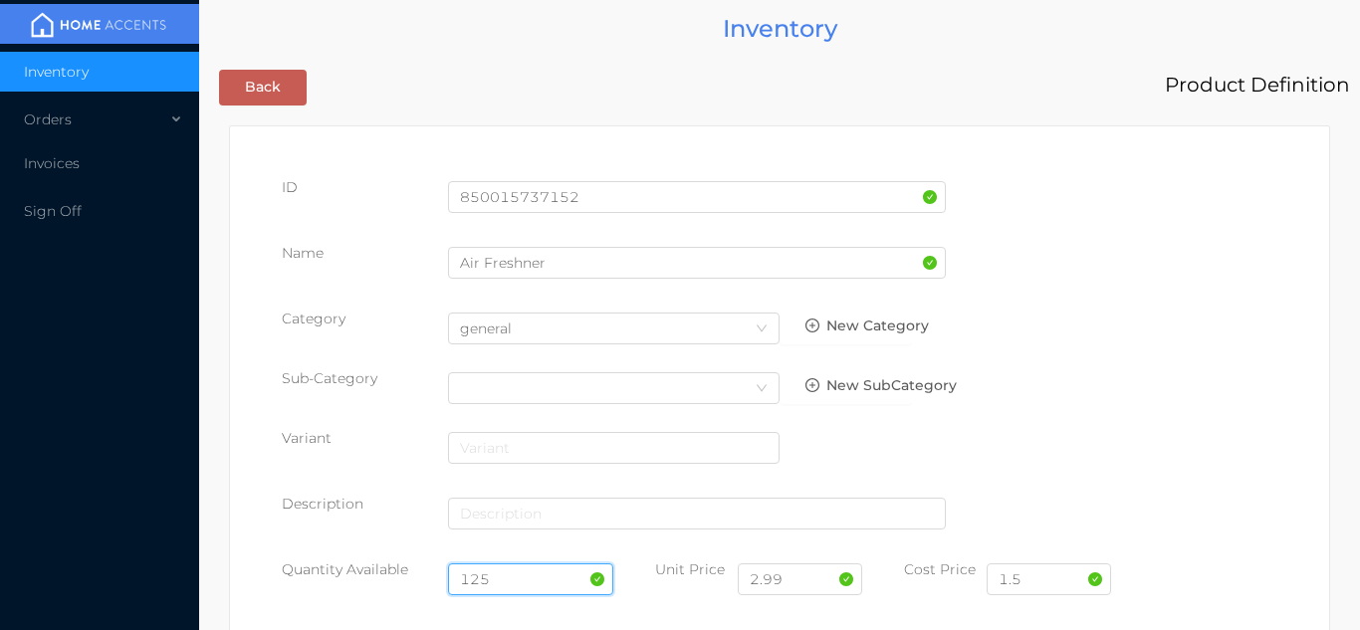
click at [514, 577] on input "125" at bounding box center [531, 580] width 166 height 32
type input "1"
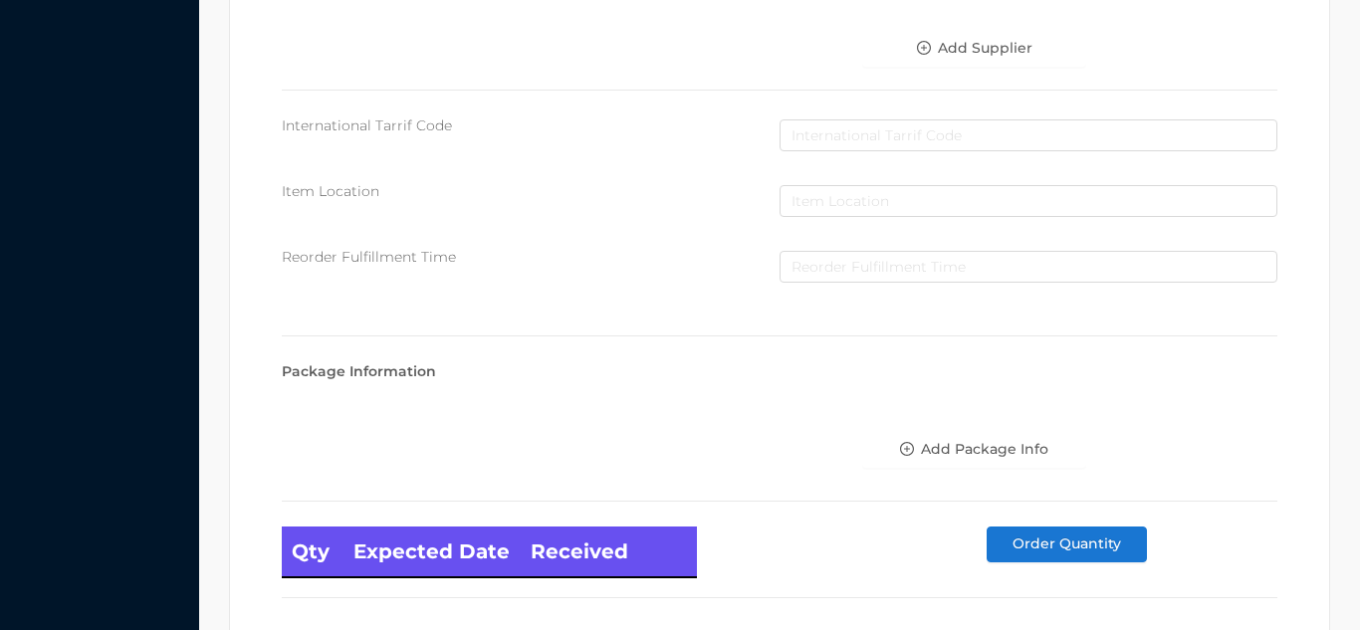
scroll to position [1130, 0]
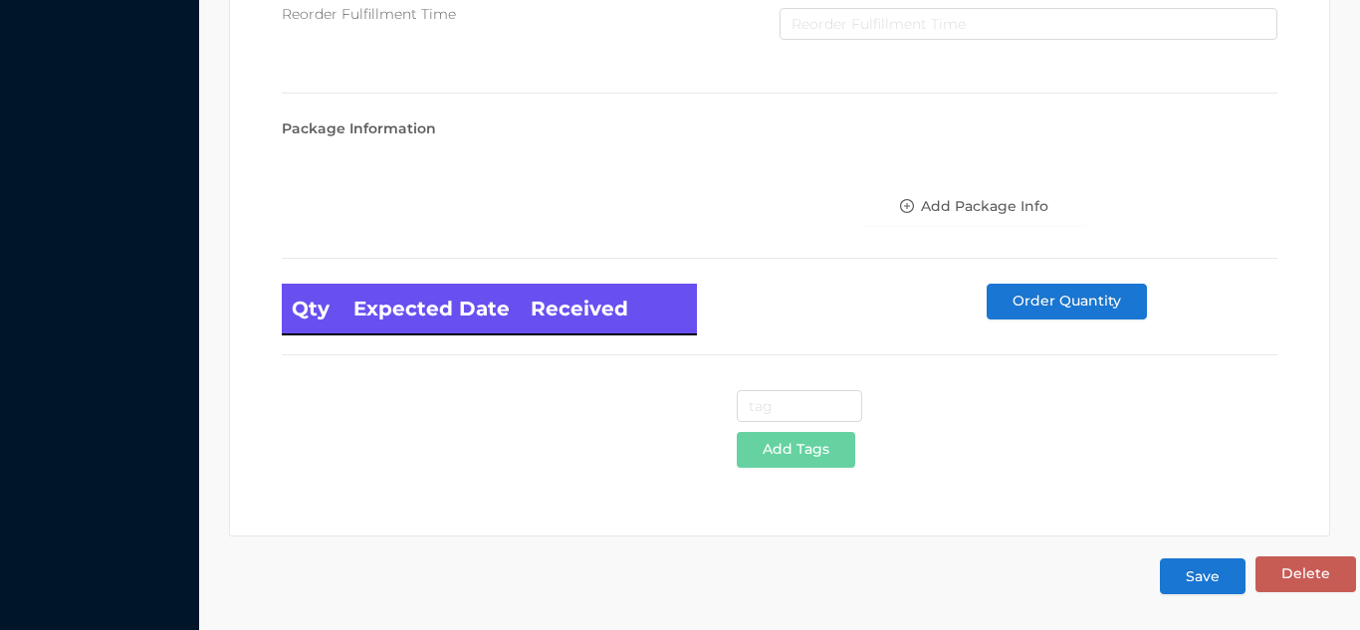
type input "12"
click at [1220, 585] on button "Save" at bounding box center [1203, 577] width 86 height 36
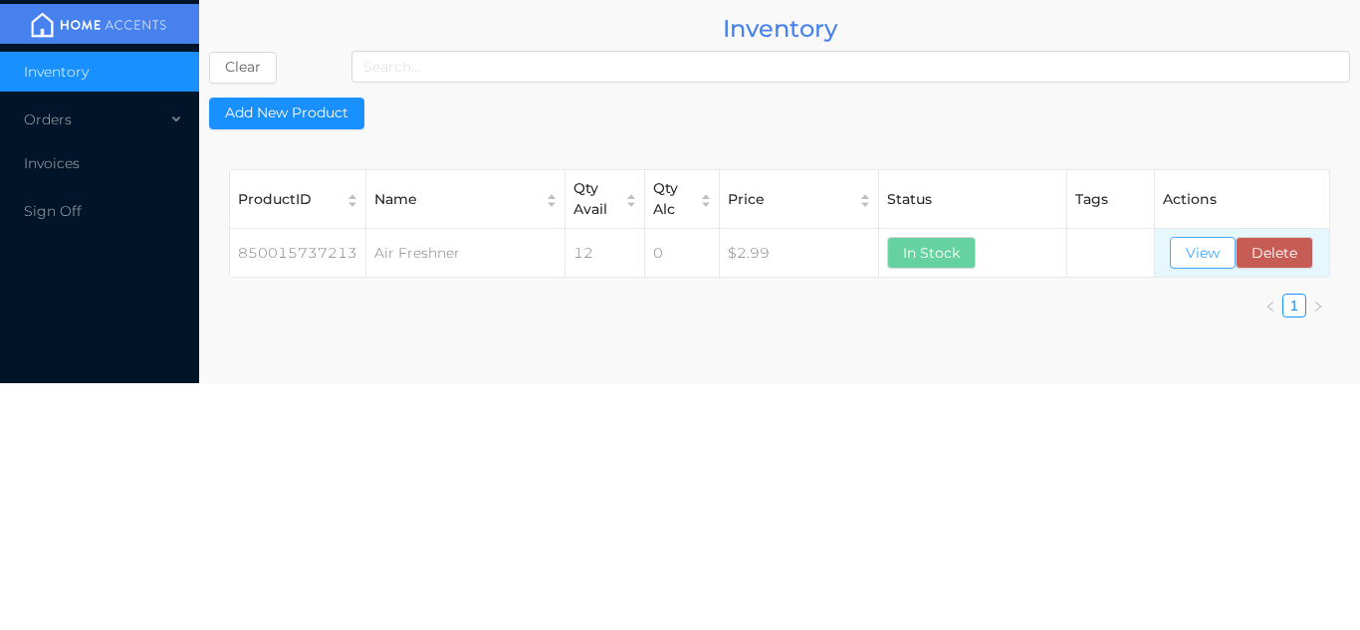
click at [1200, 252] on button "View" at bounding box center [1203, 253] width 66 height 32
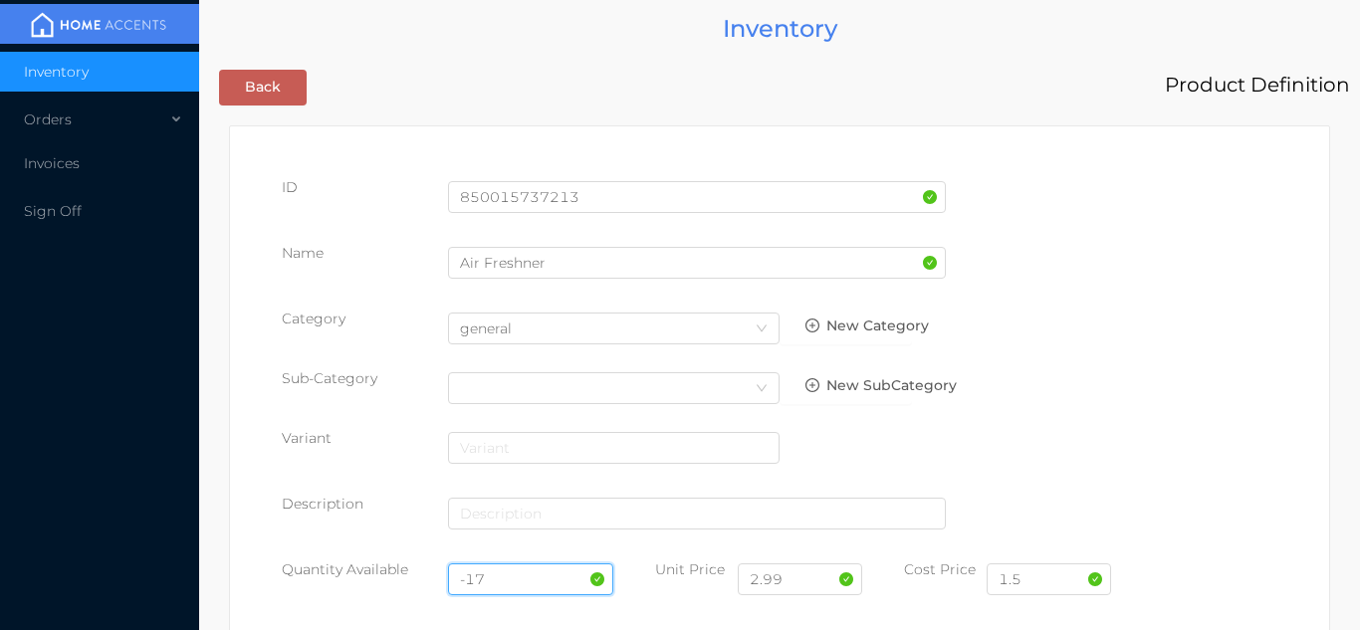
click at [536, 574] on input "-17" at bounding box center [531, 580] width 166 height 32
type input "-"
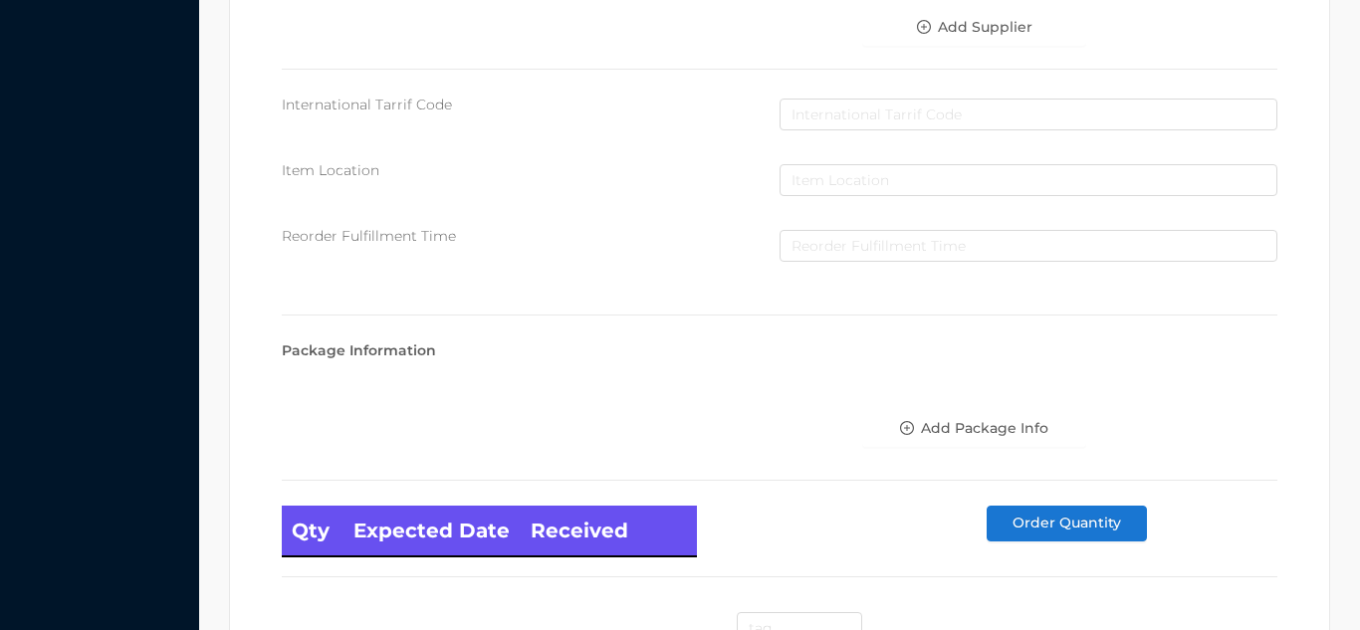
scroll to position [1130, 0]
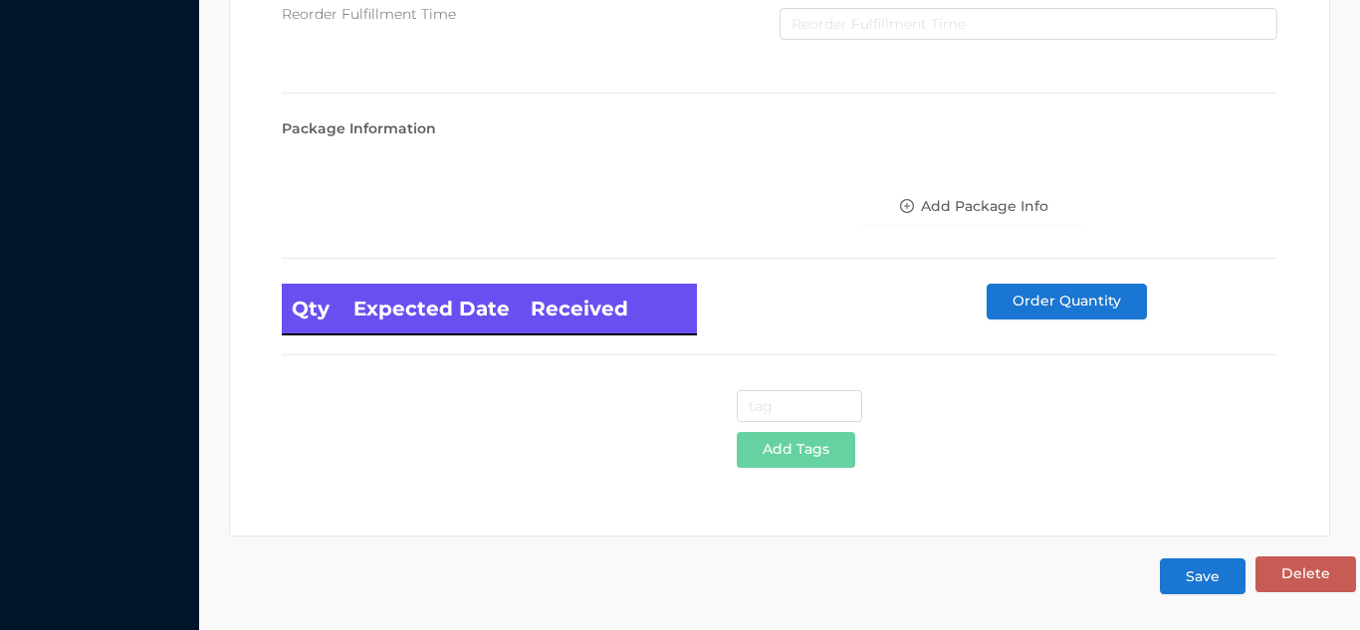
type input "12"
click at [1200, 591] on button "Save" at bounding box center [1203, 577] width 86 height 36
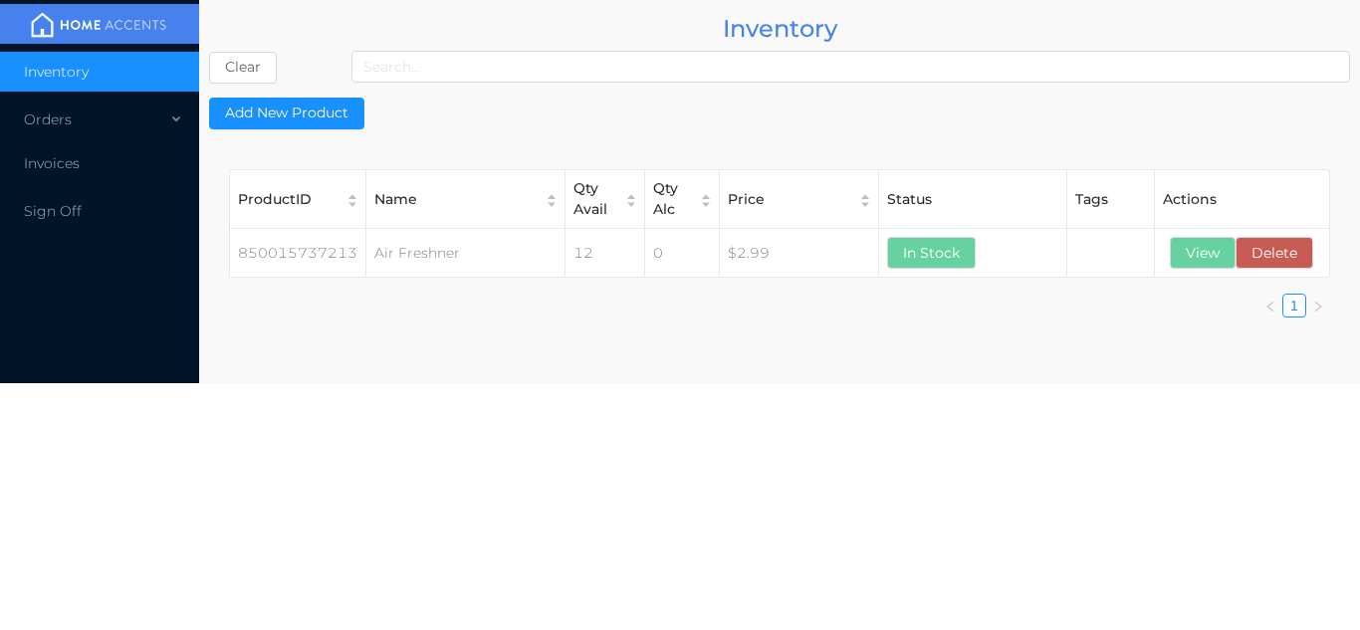
scroll to position [0, 0]
click at [1197, 253] on button "View" at bounding box center [1203, 253] width 66 height 32
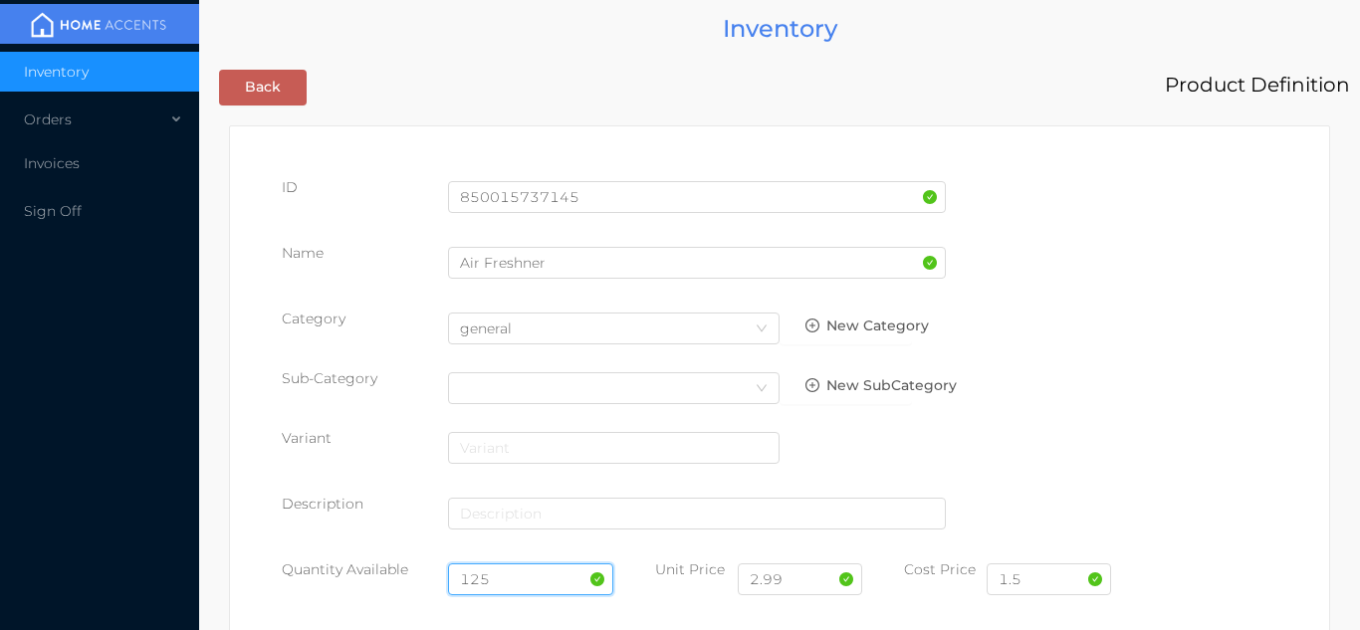
click at [517, 577] on input "125" at bounding box center [531, 580] width 166 height 32
type input "1"
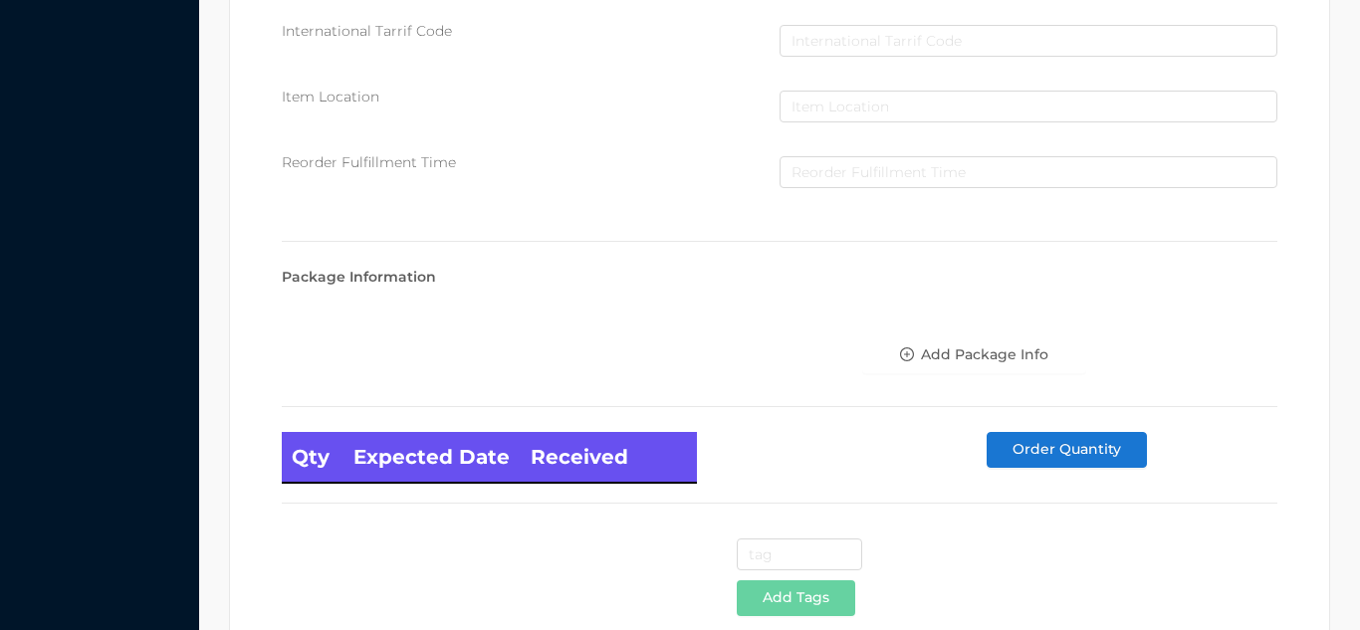
scroll to position [1130, 0]
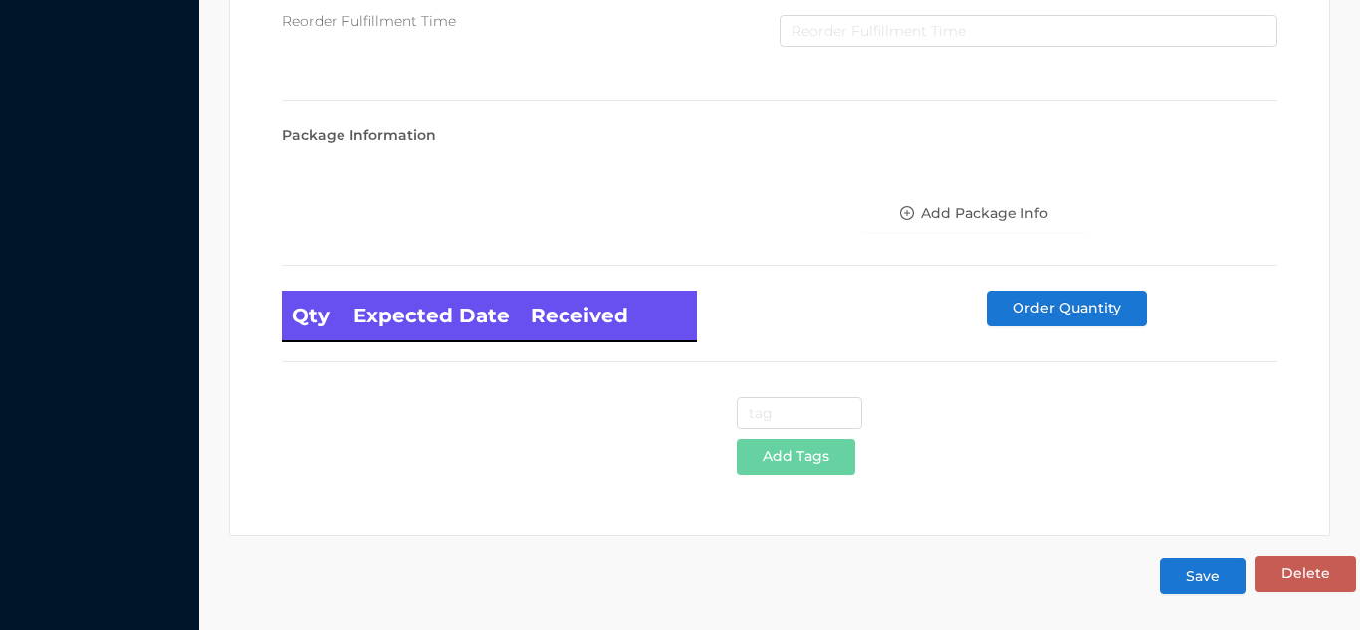
type input "12"
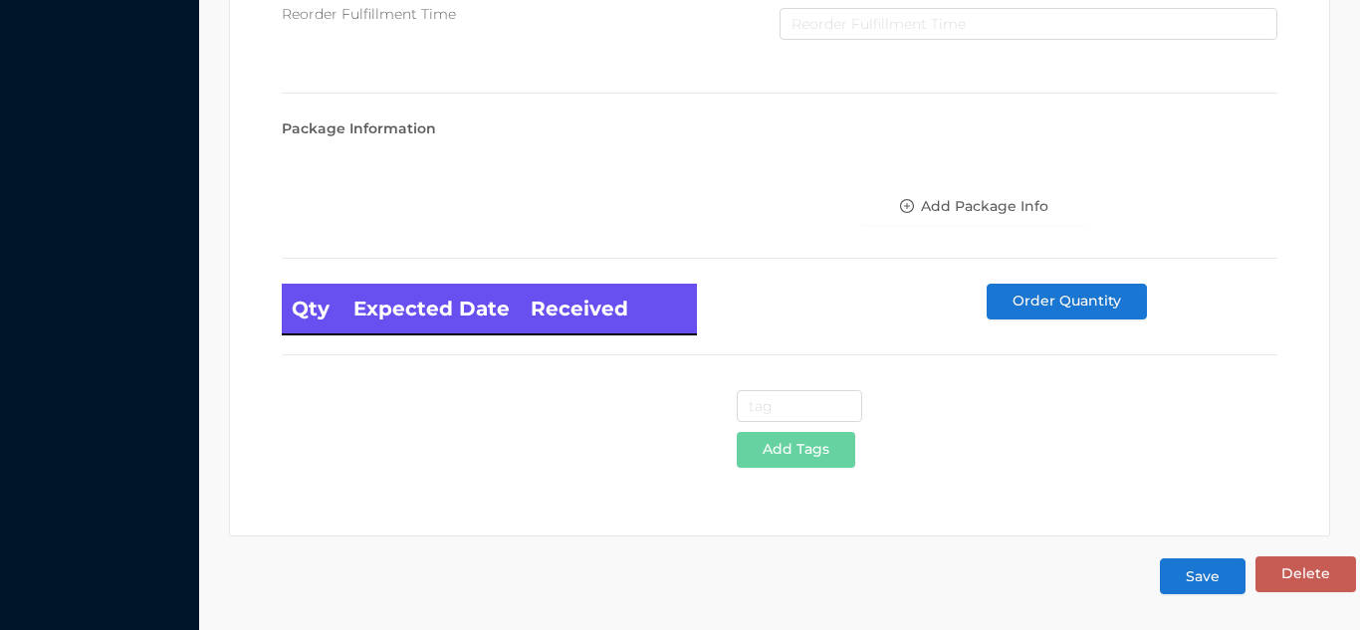
click at [1219, 581] on button "Save" at bounding box center [1203, 577] width 86 height 36
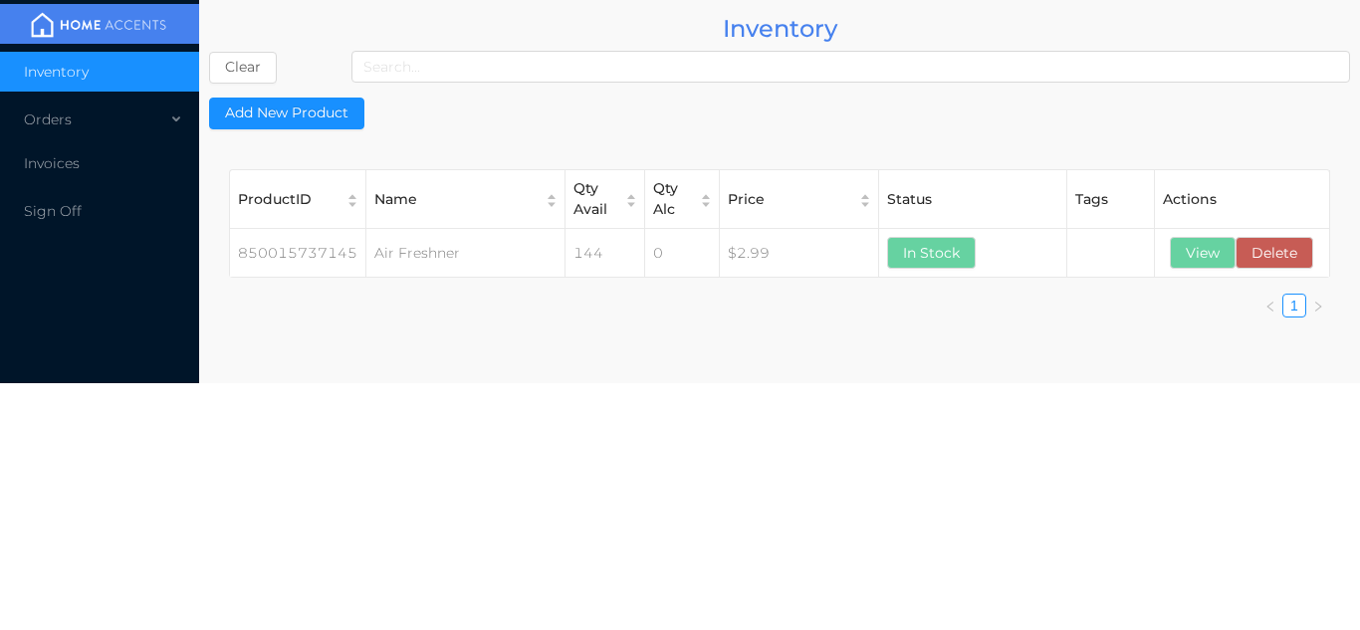
scroll to position [0, 0]
click at [1209, 254] on button "View" at bounding box center [1203, 253] width 66 height 32
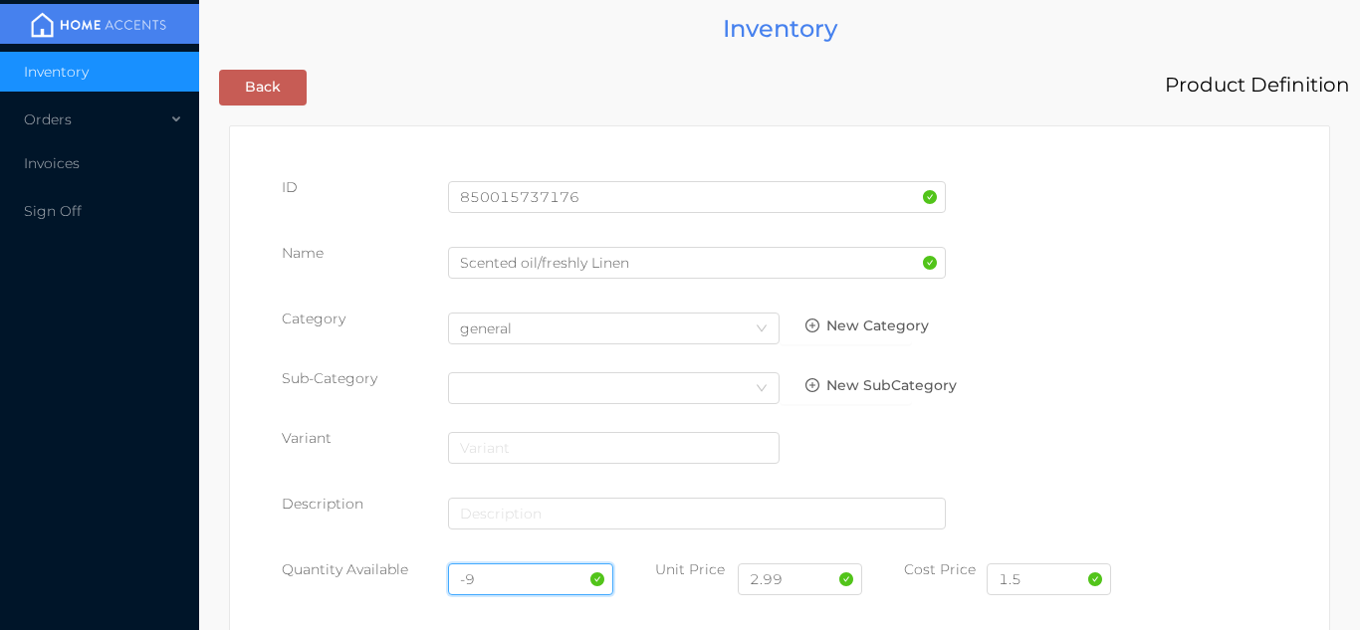
click at [519, 577] on input "-9" at bounding box center [531, 580] width 166 height 32
type input "-"
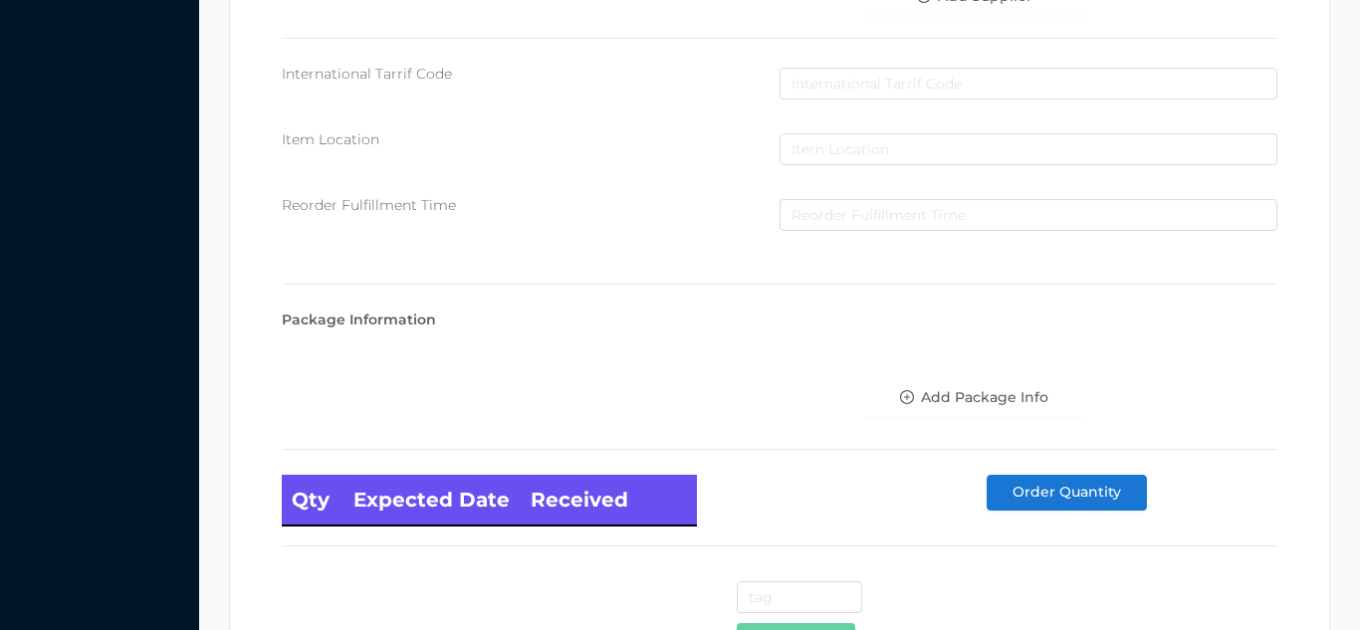
scroll to position [1130, 0]
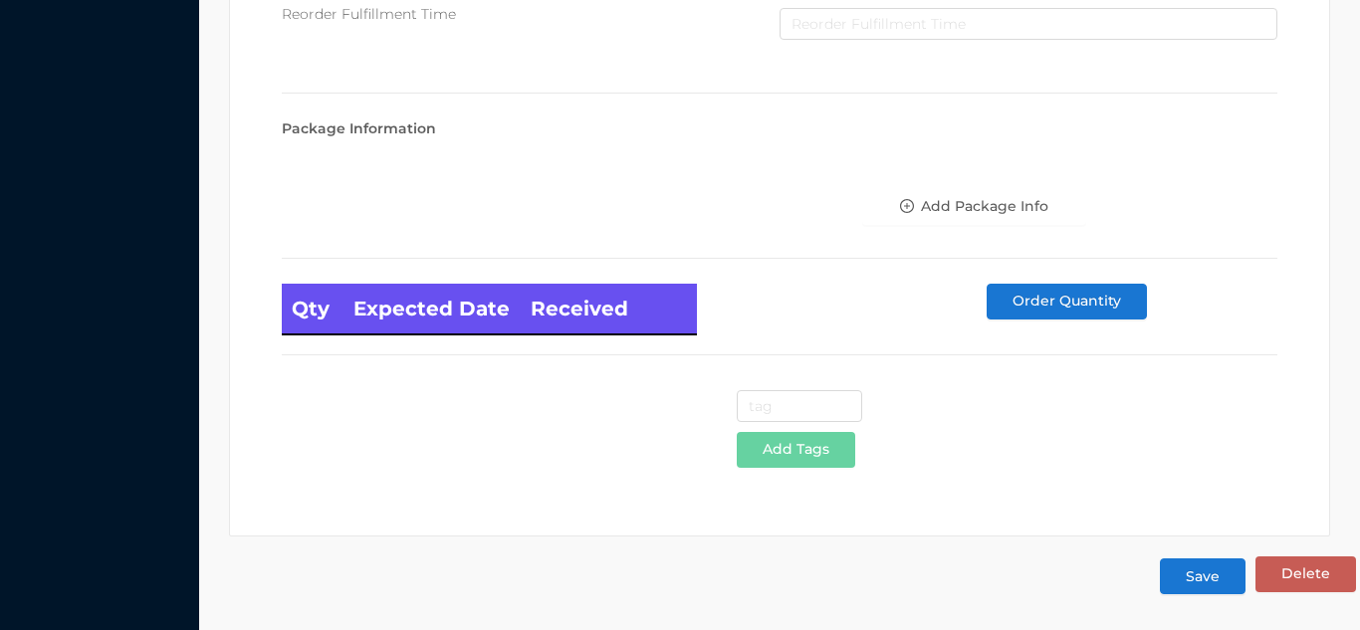
type input "12"
click at [1210, 587] on button "Save" at bounding box center [1203, 577] width 86 height 36
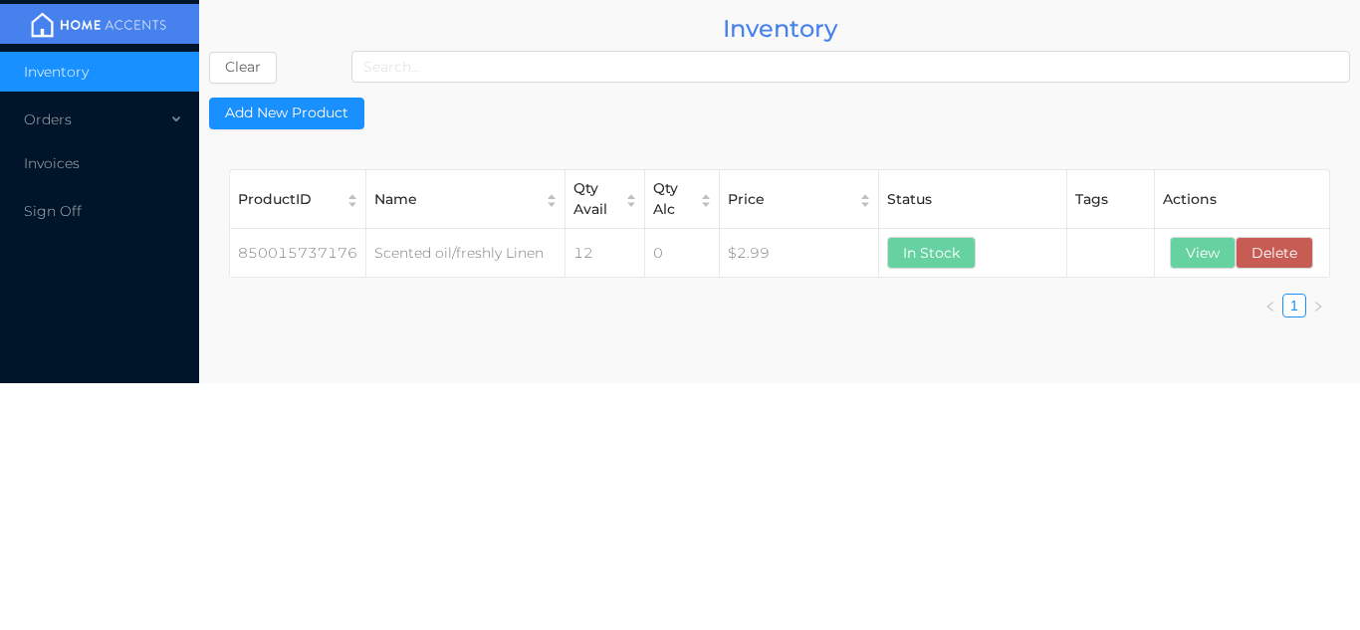
scroll to position [0, 0]
click at [1207, 252] on button "View" at bounding box center [1203, 253] width 66 height 32
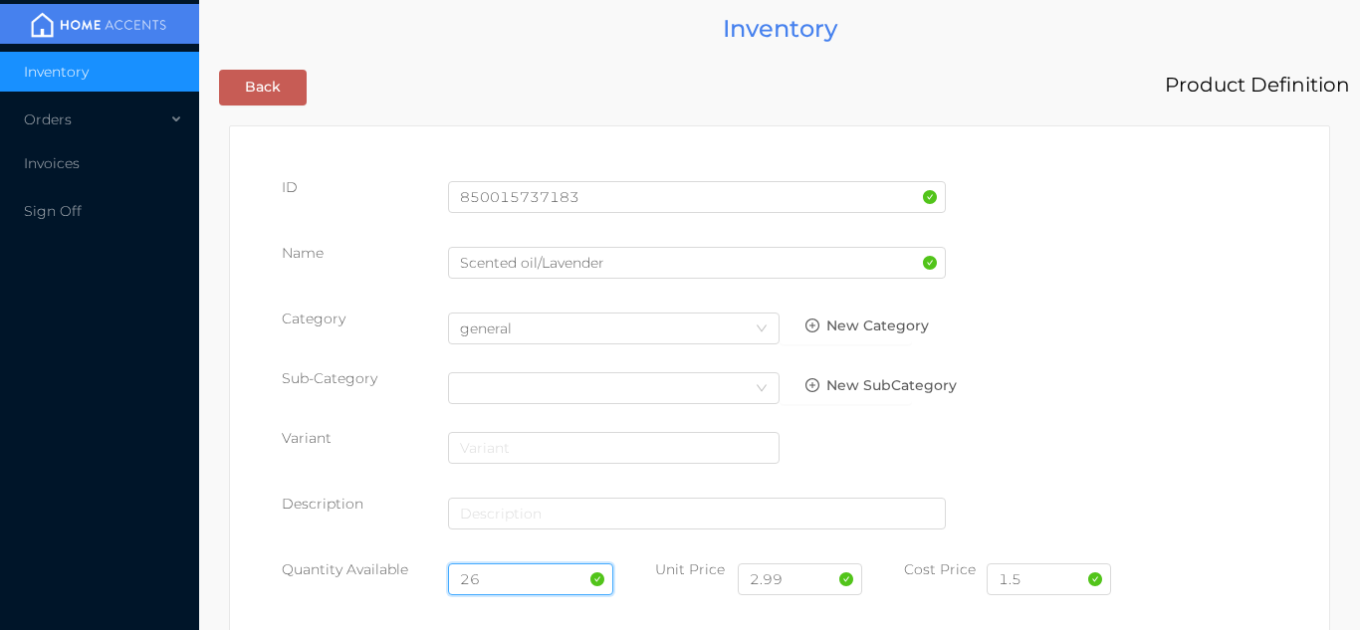
click at [491, 580] on input "26" at bounding box center [531, 580] width 166 height 32
type input "2"
type input "12"
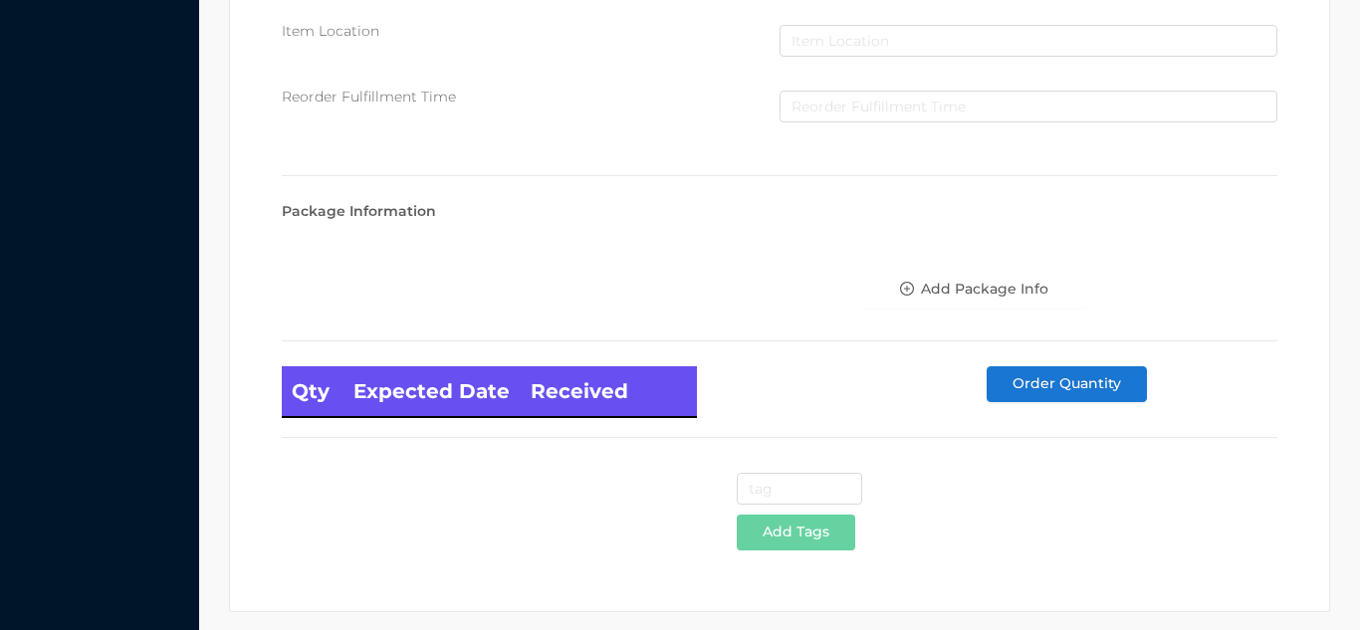
scroll to position [1130, 0]
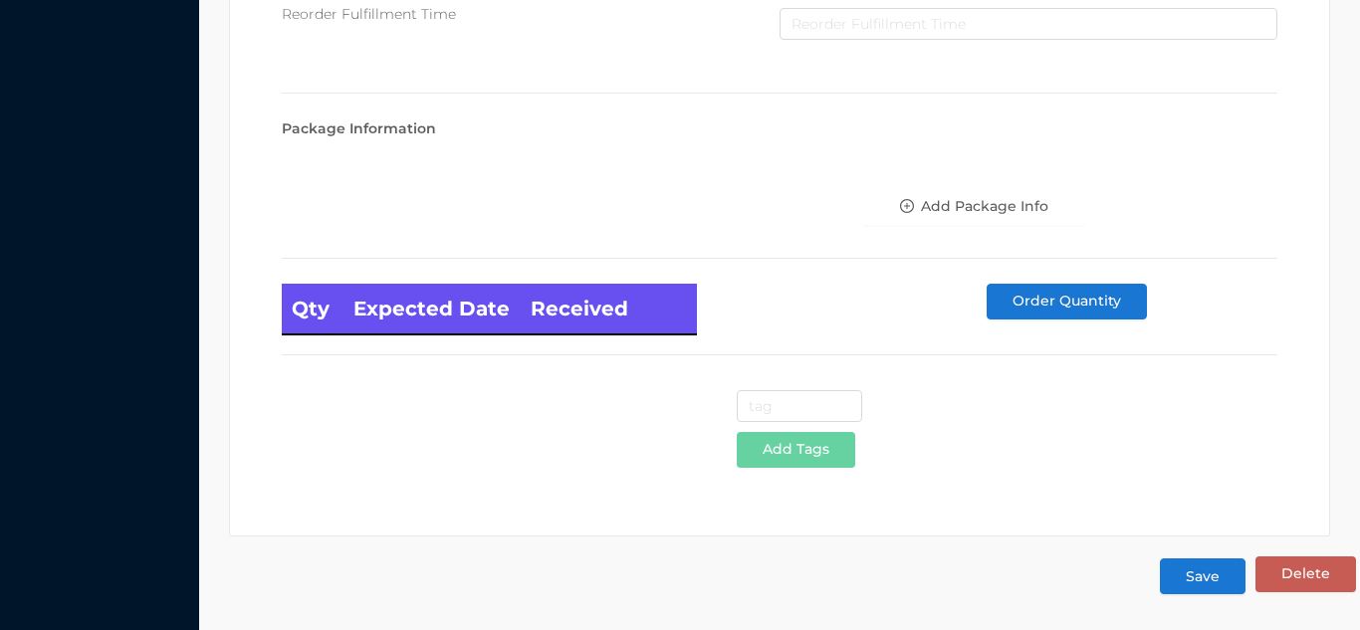
click at [1215, 570] on button "Save" at bounding box center [1203, 577] width 86 height 36
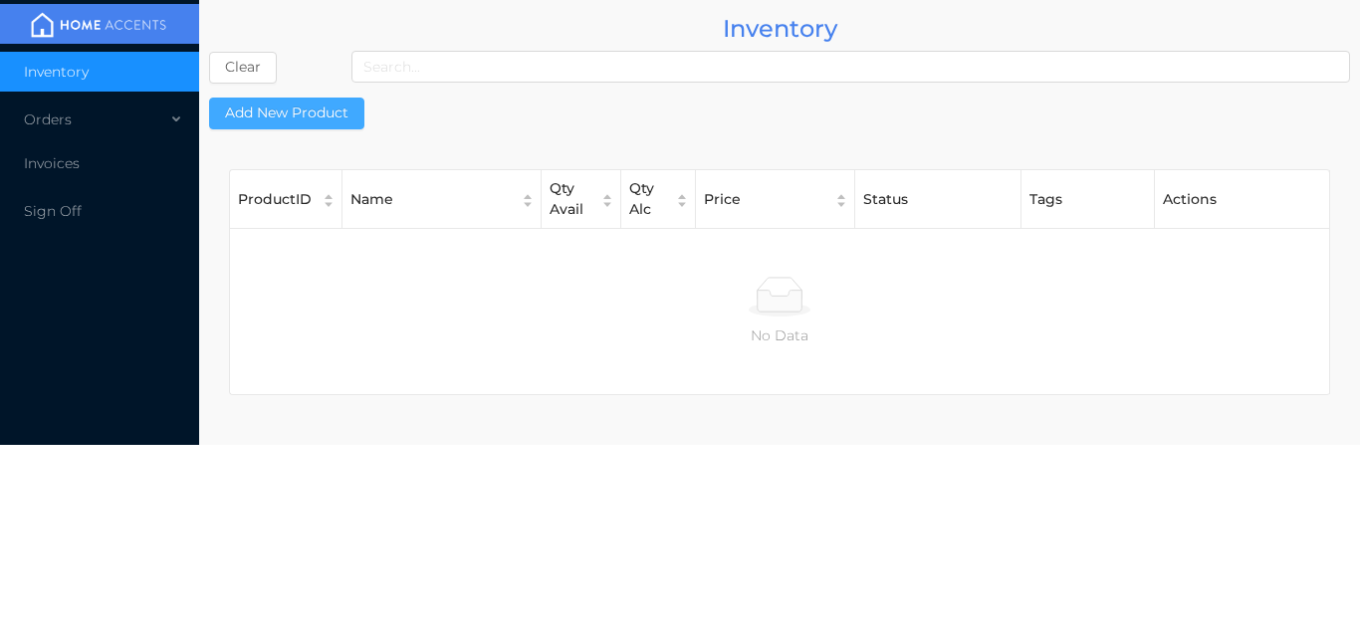
click at [295, 102] on button "Add New Product" at bounding box center [286, 114] width 155 height 32
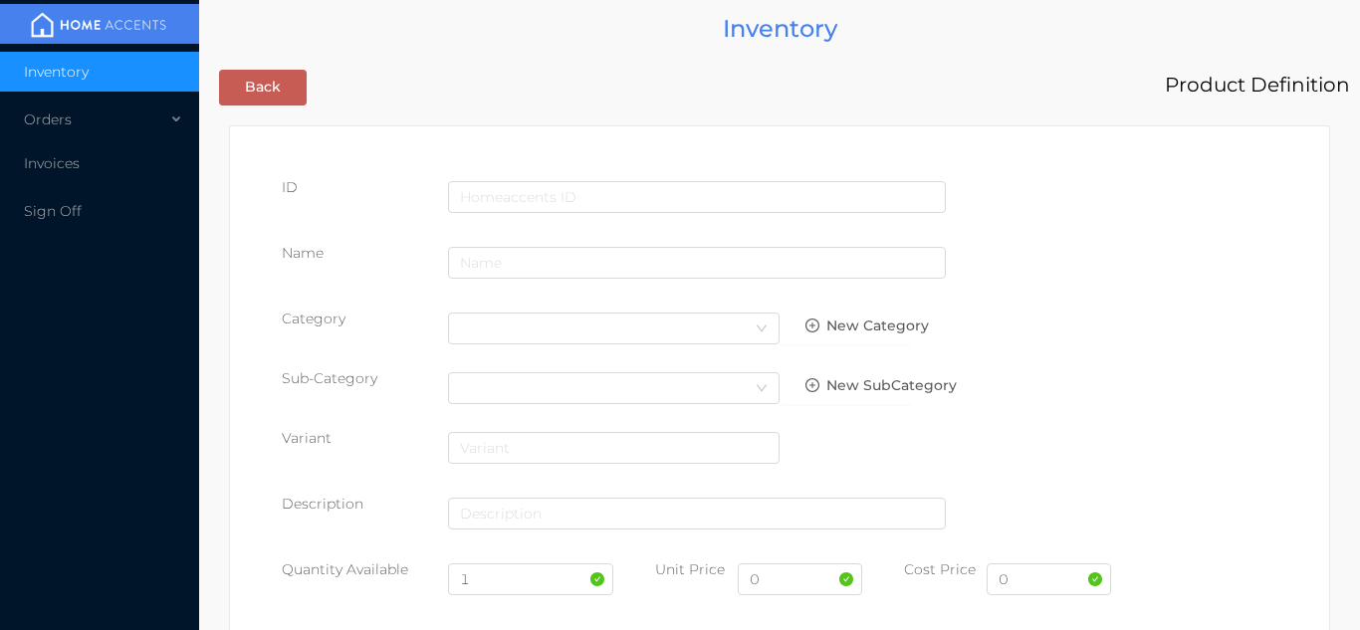
click at [563, 223] on div at bounding box center [697, 205] width 498 height 56
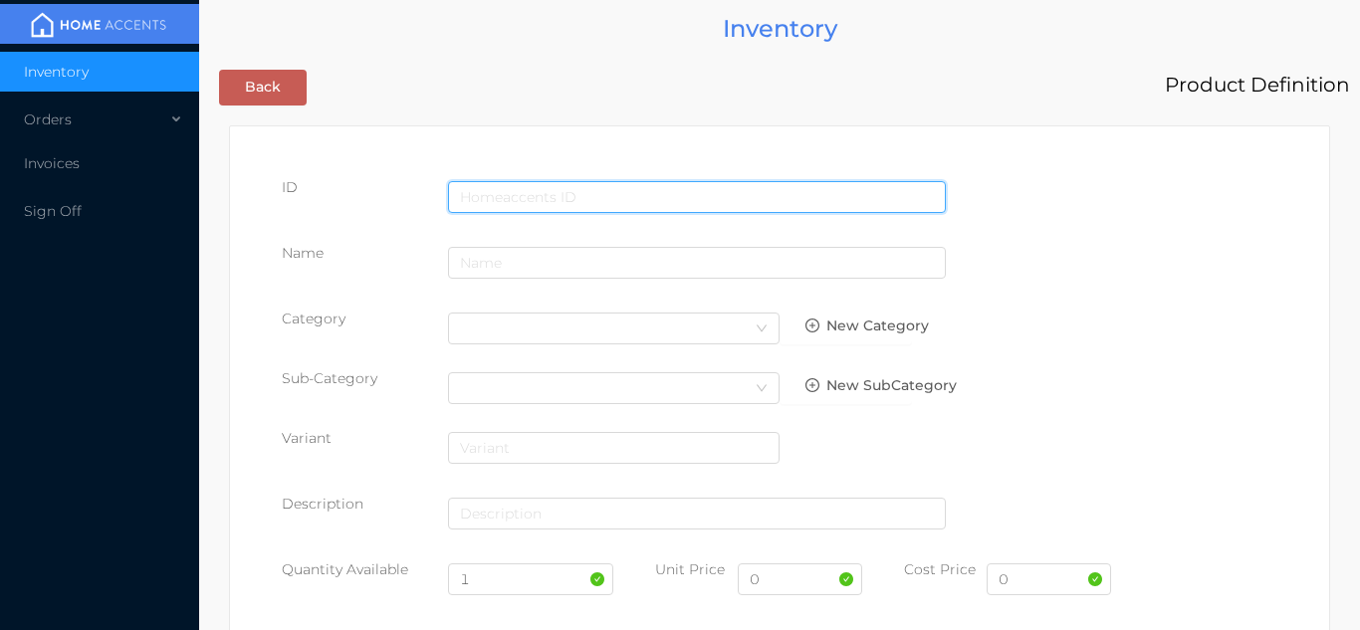
click at [580, 190] on input "text" at bounding box center [697, 197] width 498 height 32
type input "6936097102041"
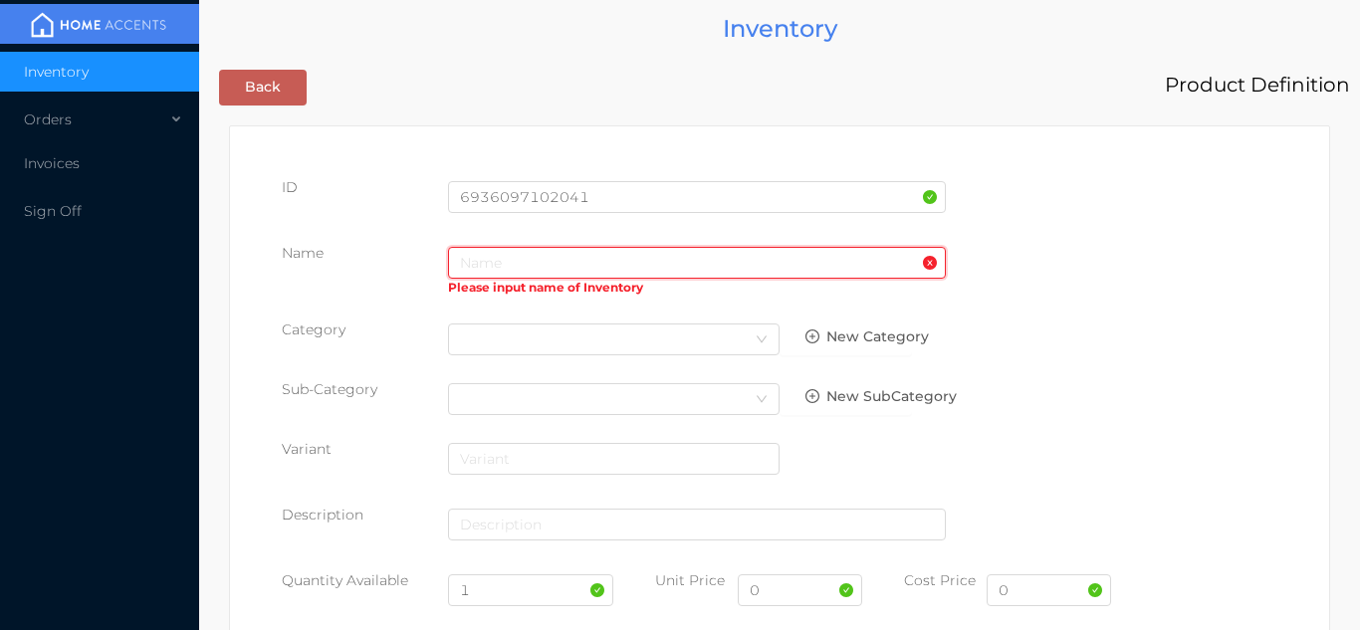
click at [556, 263] on input "text" at bounding box center [697, 263] width 498 height 32
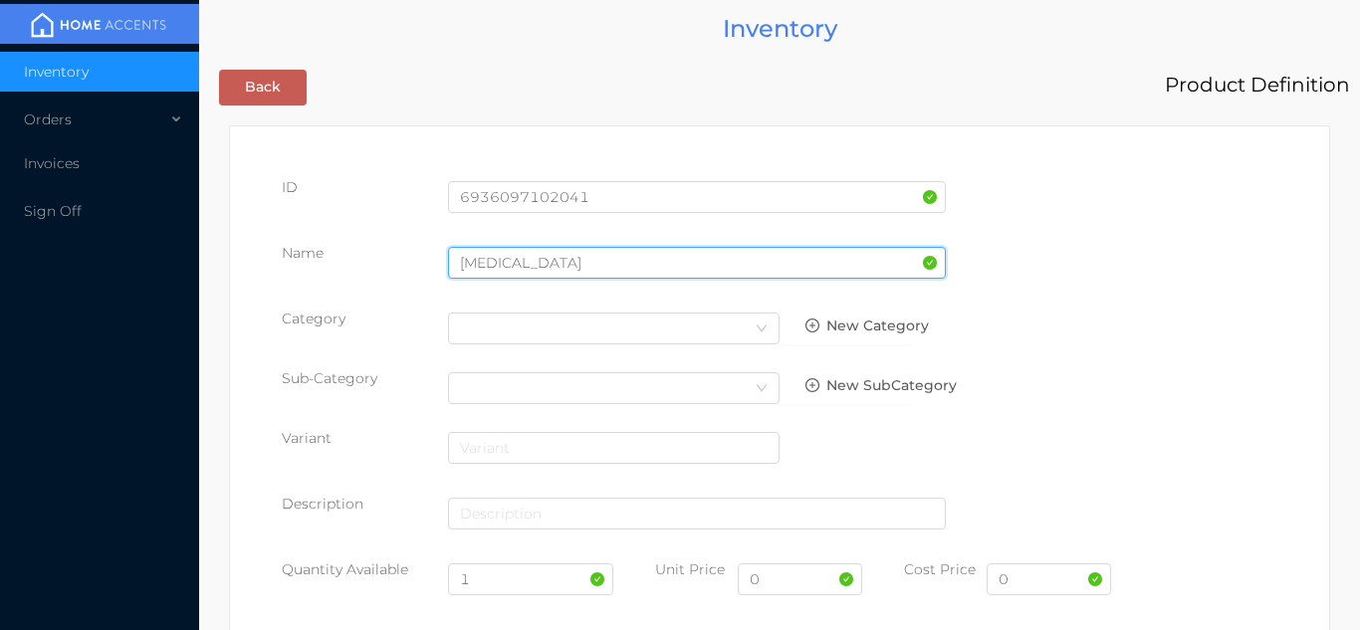
type input "[MEDICAL_DATA]"
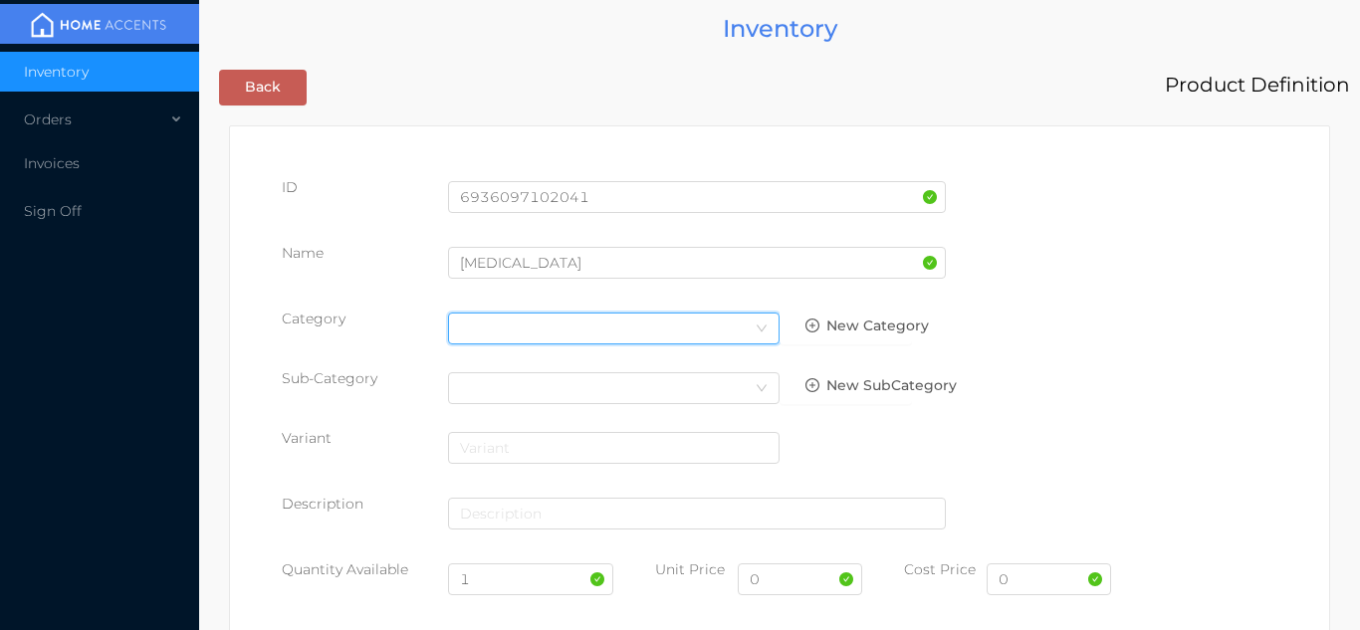
click at [760, 328] on icon "icon: down" at bounding box center [762, 328] width 10 height 7
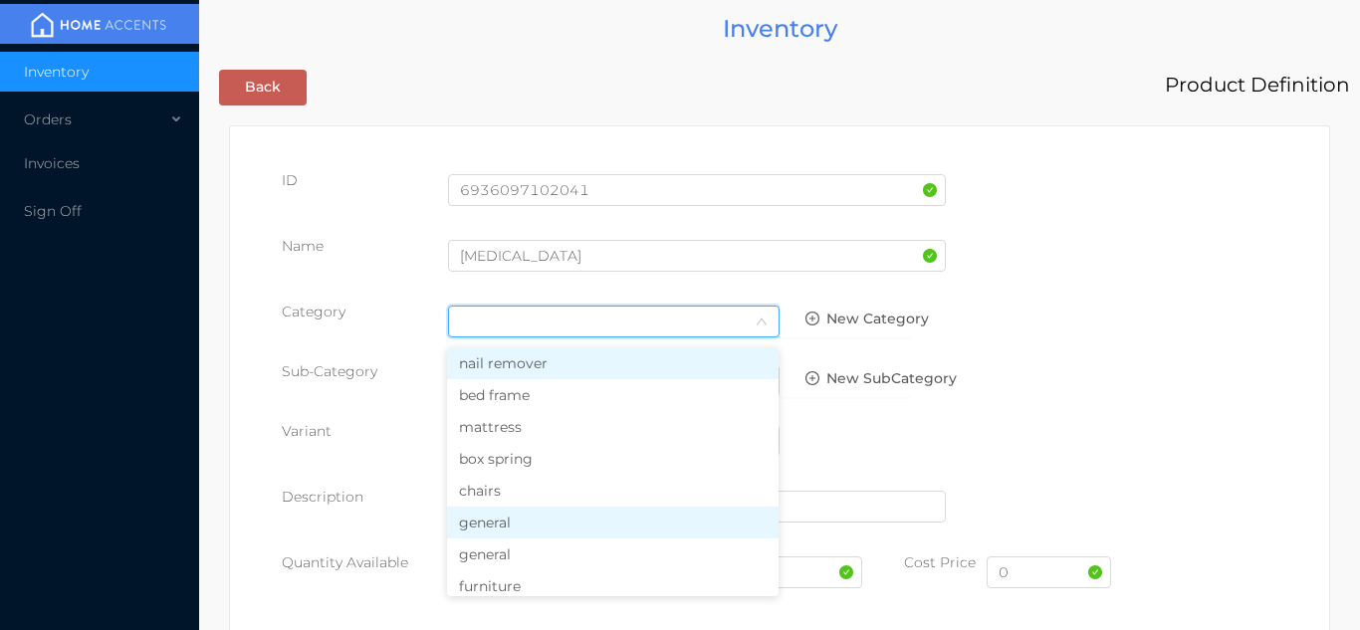
click at [529, 518] on li "general" at bounding box center [613, 523] width 332 height 32
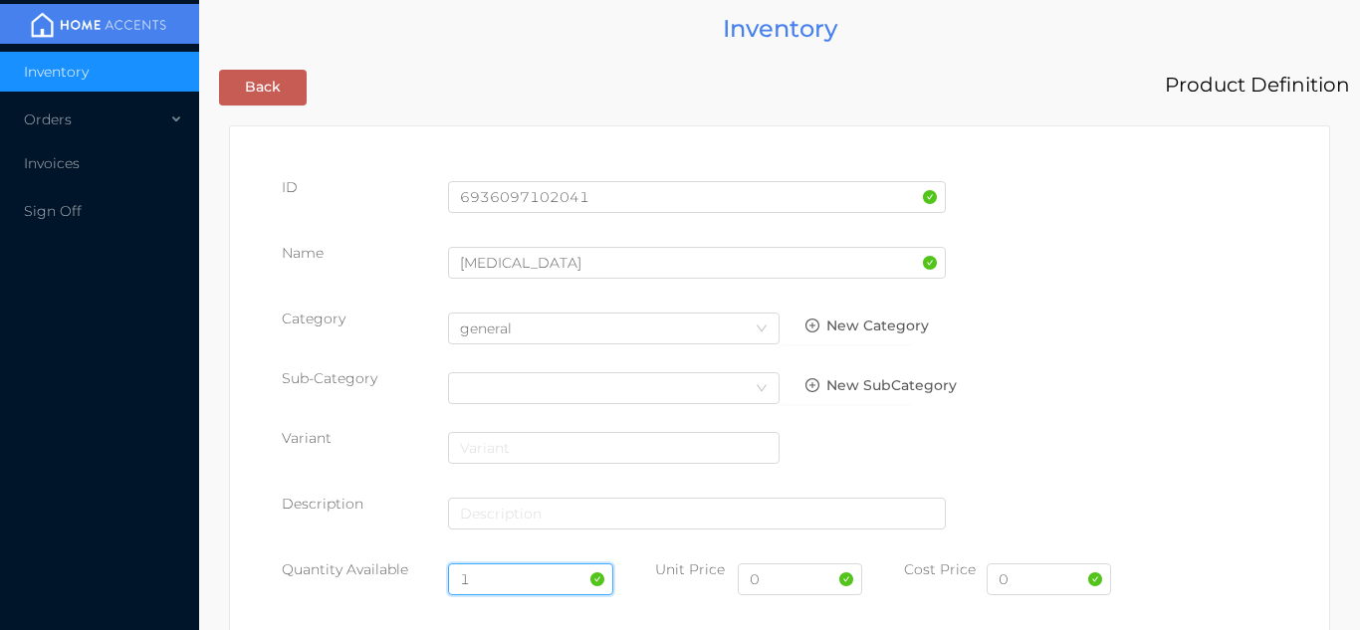
click at [489, 577] on input "1" at bounding box center [531, 580] width 166 height 32
type input "24"
click at [809, 583] on input "0" at bounding box center [800, 580] width 124 height 32
type input "6.99"
click at [1017, 583] on input "0" at bounding box center [1049, 580] width 124 height 32
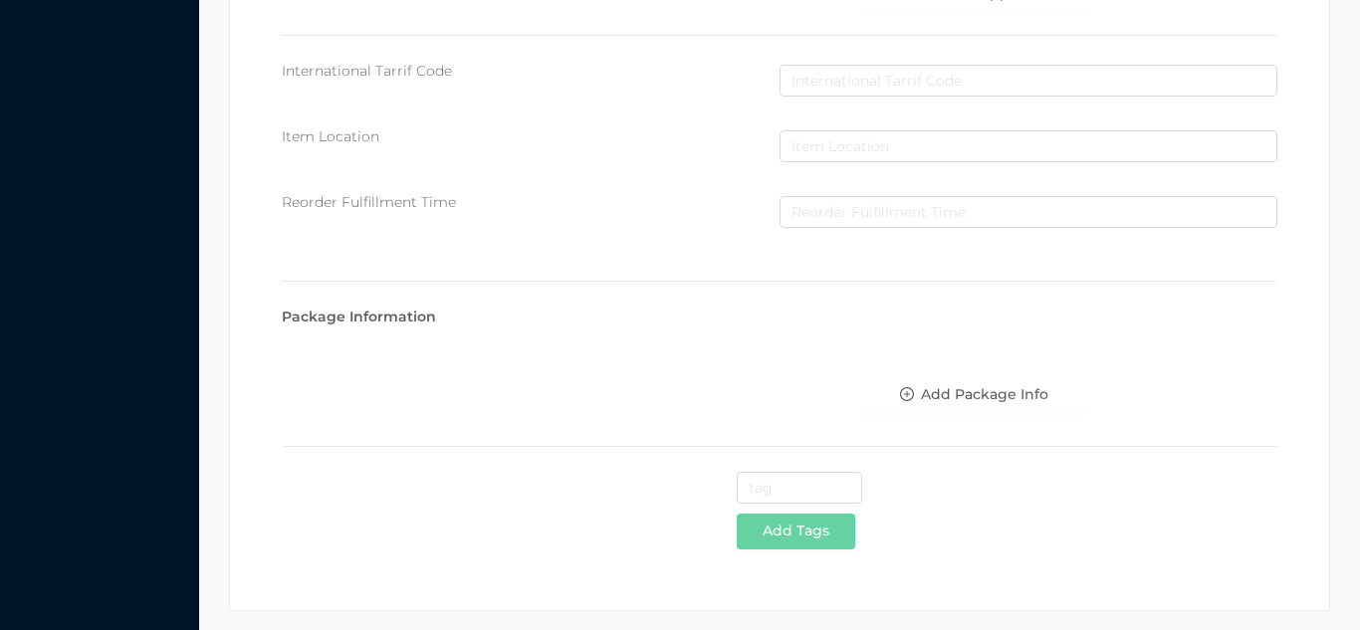
scroll to position [1024, 0]
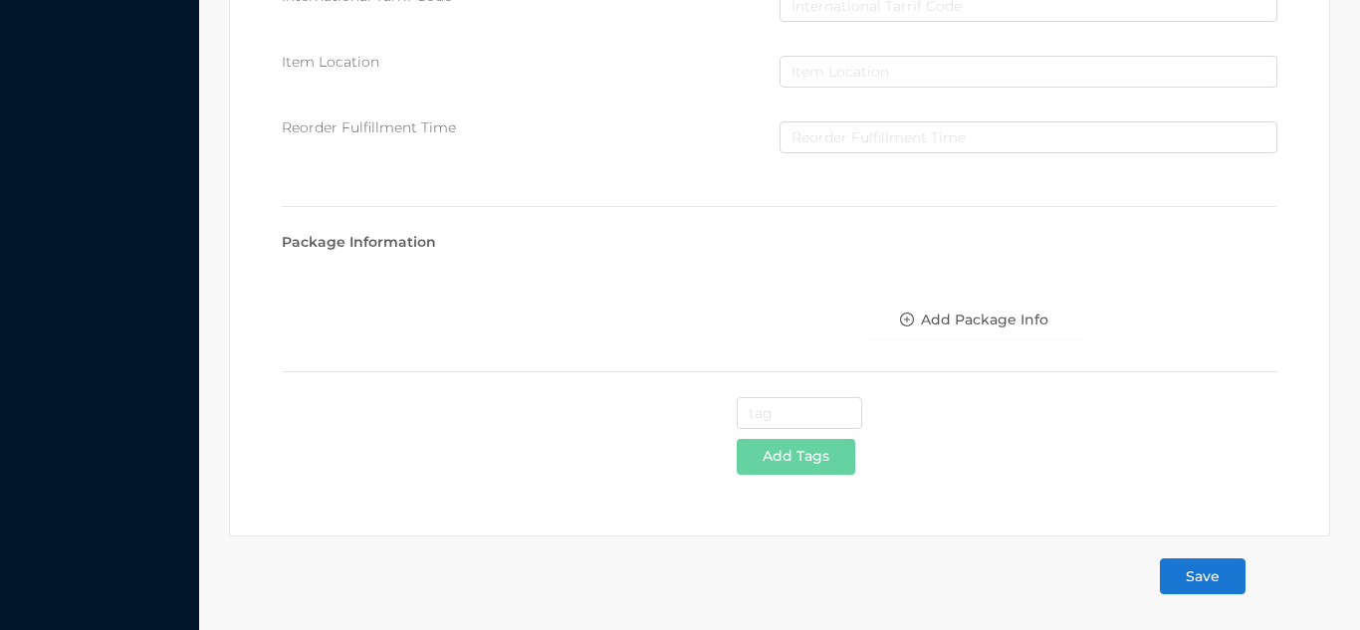
type input "3.49"
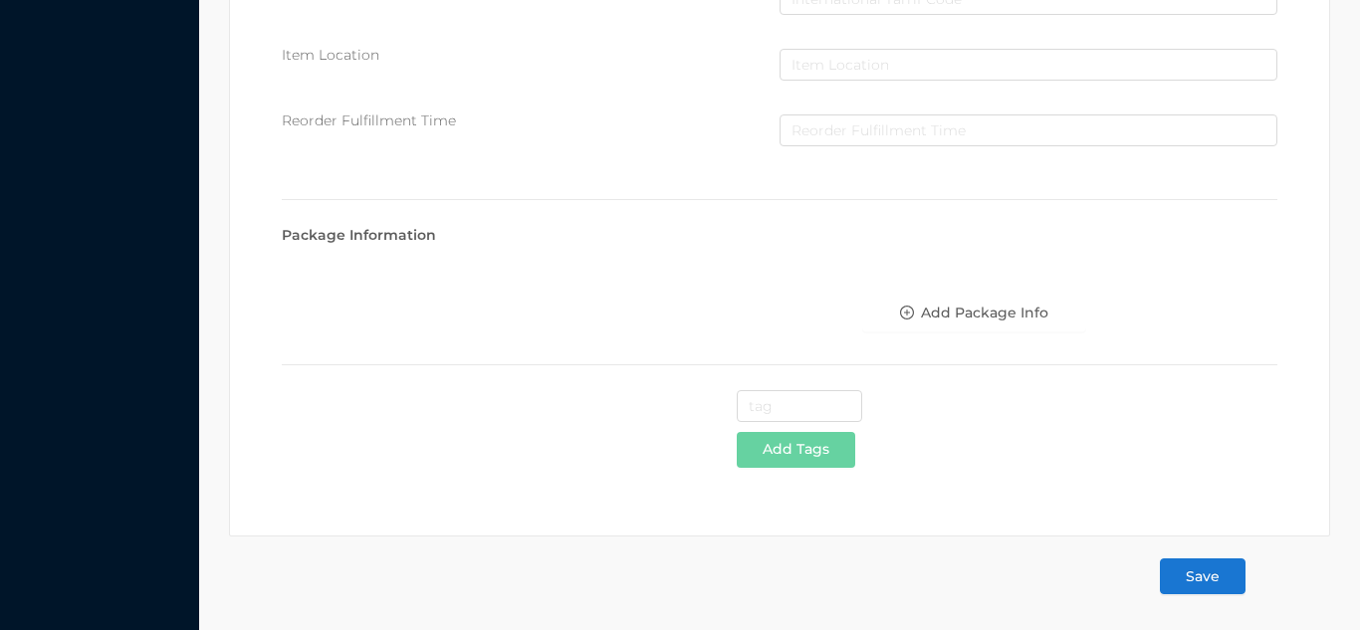
click at [1217, 579] on button "Save" at bounding box center [1203, 577] width 86 height 36
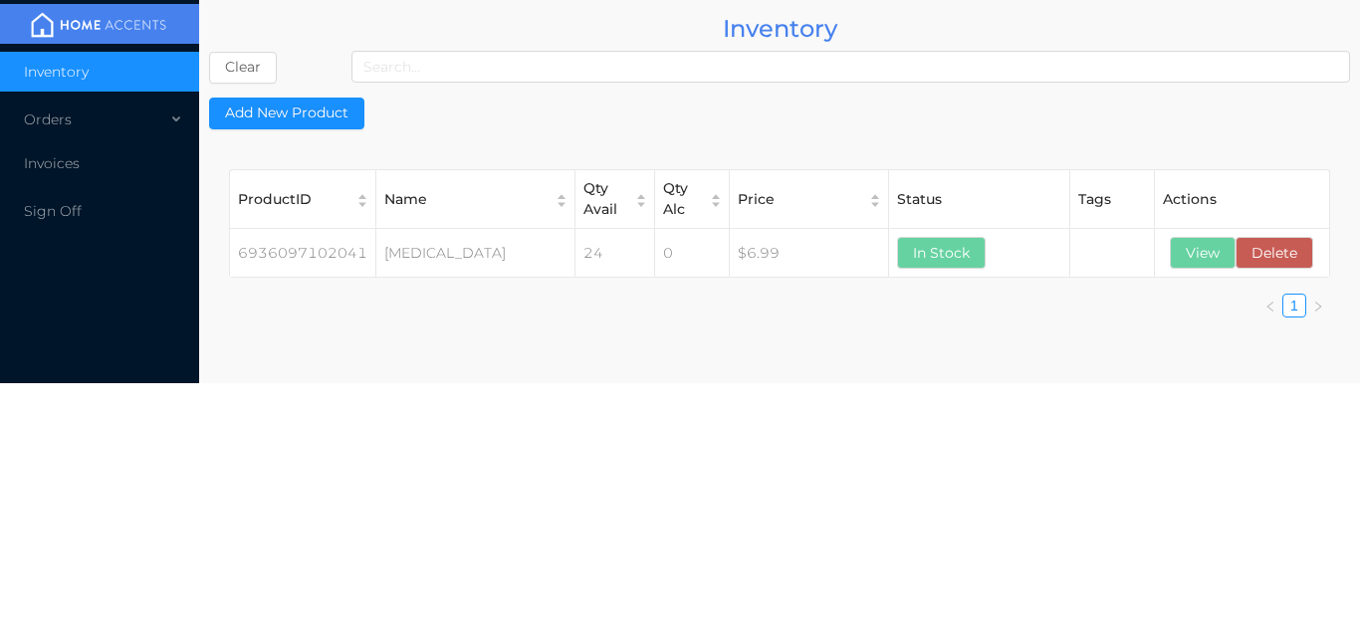
scroll to position [0, 0]
